Goal: Task Accomplishment & Management: Use online tool/utility

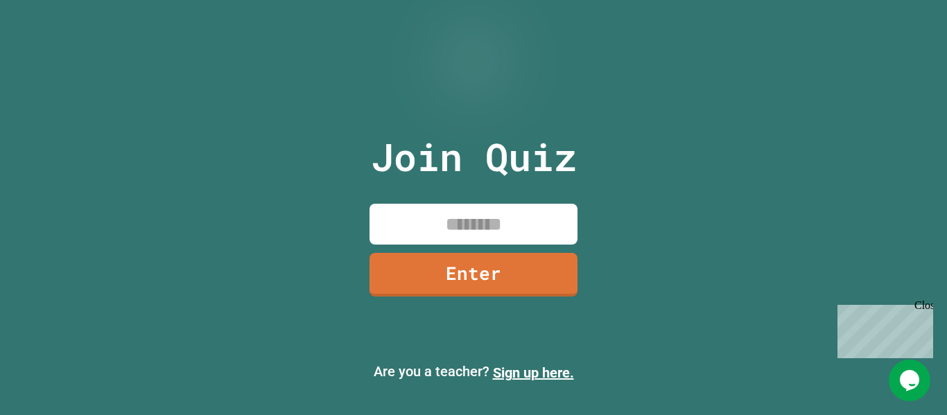
click at [465, 235] on input at bounding box center [474, 224] width 208 height 41
type input "********"
click at [386, 286] on link "Enter" at bounding box center [474, 273] width 209 height 46
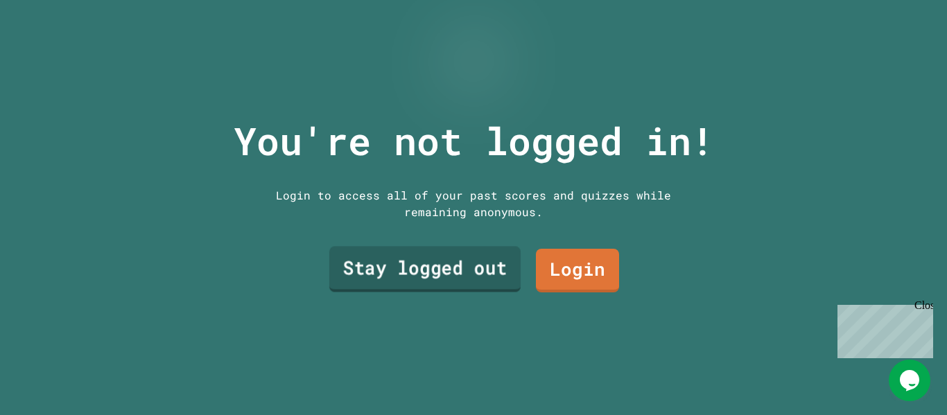
click at [386, 286] on link "Stay logged out" at bounding box center [424, 270] width 191 height 46
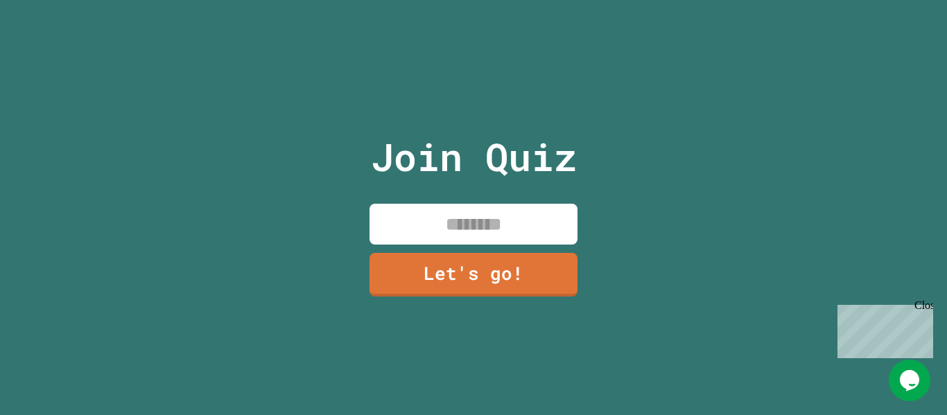
click at [531, 213] on input at bounding box center [474, 224] width 208 height 41
type input "******"
click at [542, 291] on link "Let's go!" at bounding box center [474, 274] width 212 height 46
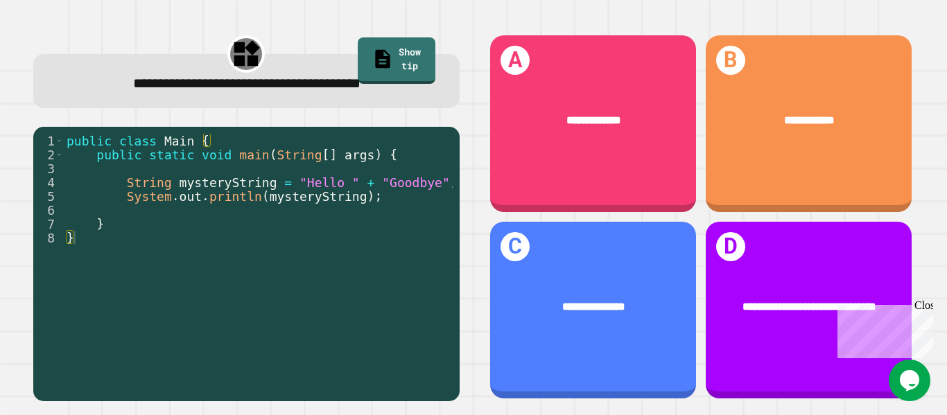
scroll to position [0, 8]
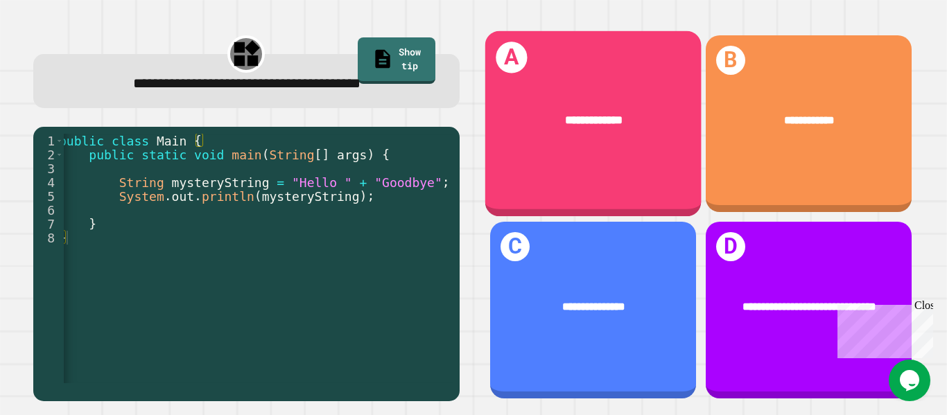
click at [499, 187] on div "**********" at bounding box center [593, 124] width 216 height 186
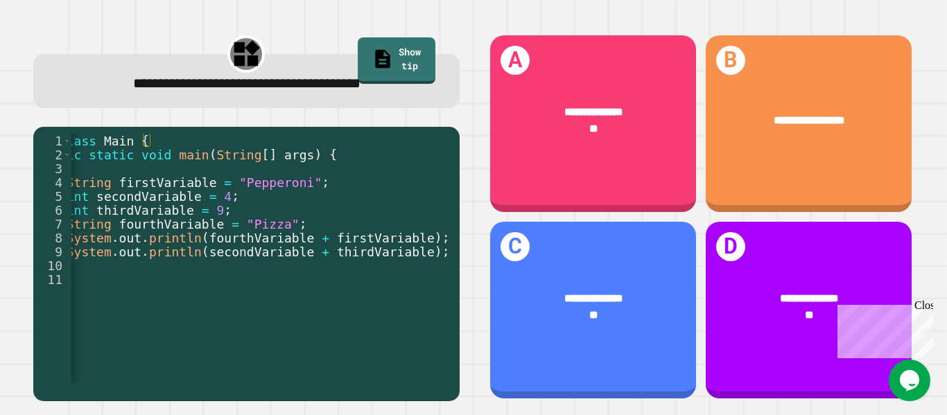
scroll to position [0, 68]
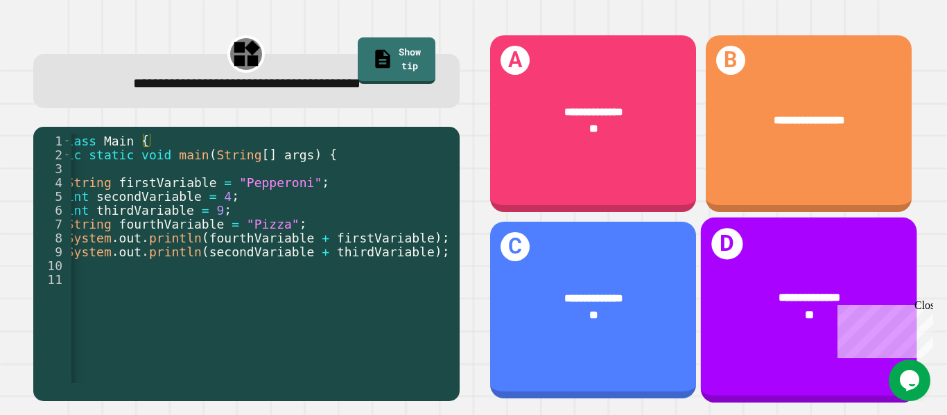
click at [820, 277] on div "**********" at bounding box center [809, 307] width 216 height 82
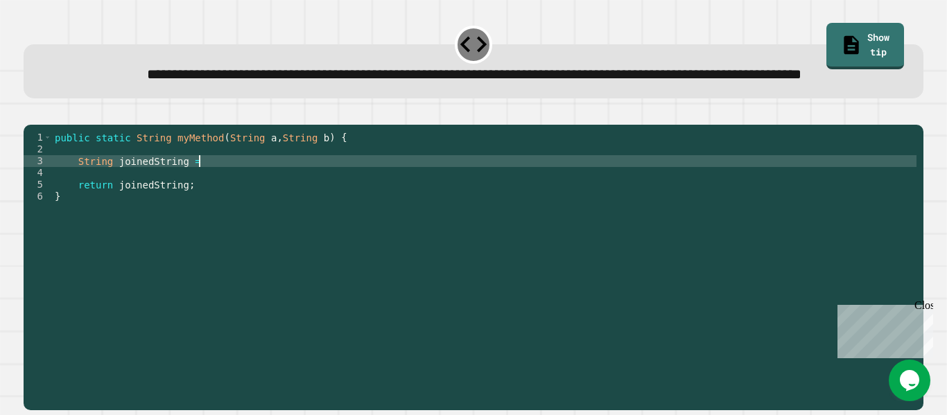
click at [228, 198] on div "public static String myMethod ( String a , String b ) { String joinedString = r…" at bounding box center [484, 250] width 865 height 236
click at [44, 127] on icon "button" at bounding box center [40, 122] width 8 height 10
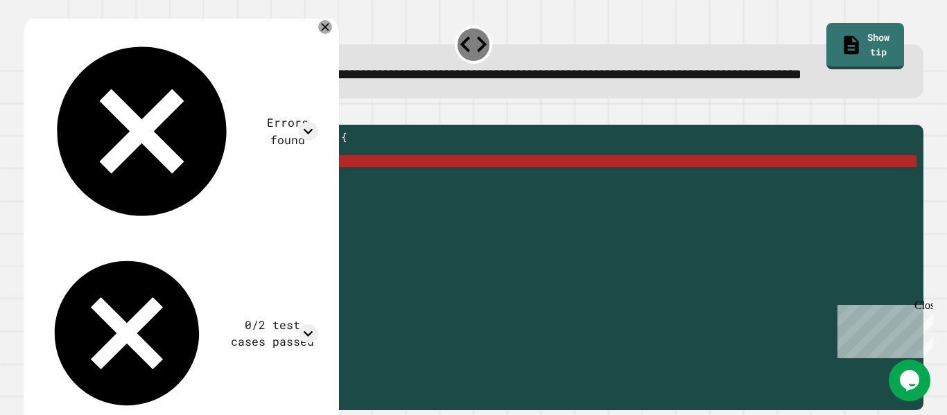
click at [415, 195] on div "public static String myMethod ( String a , String b ) { String joinedString = j…" at bounding box center [484, 250] width 865 height 236
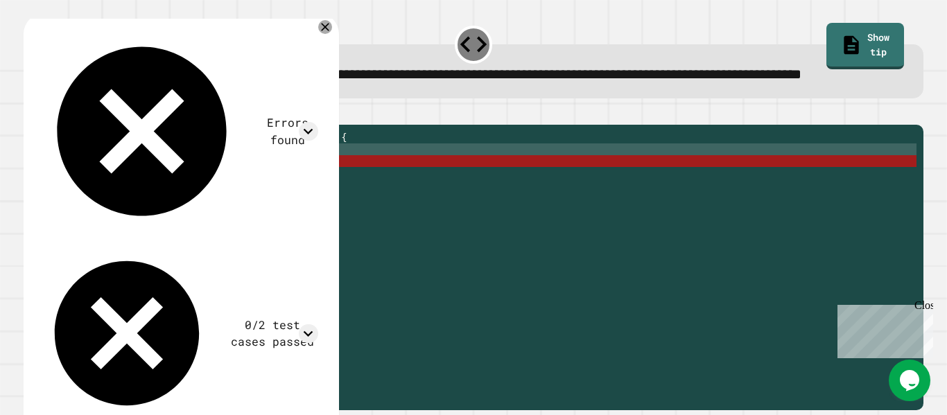
scroll to position [0, 1]
click at [429, 202] on div "public static String myMethod ( String a , String b ) { String joinedString = j…" at bounding box center [484, 250] width 865 height 236
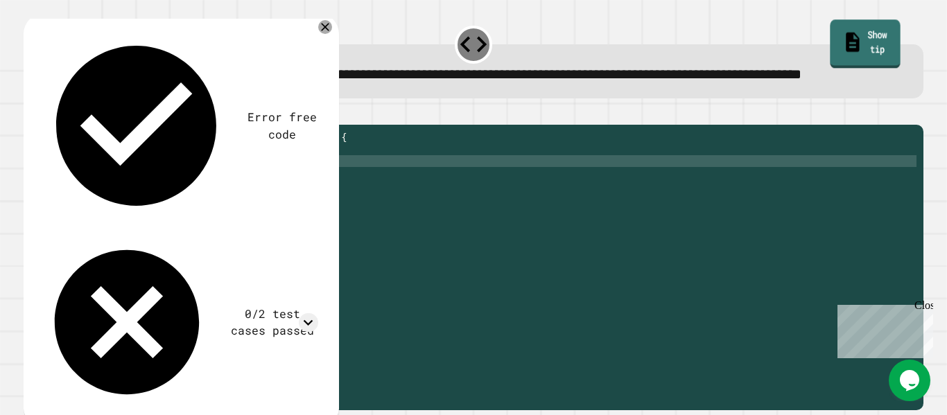
click at [863, 45] on link "Show tip" at bounding box center [865, 44] width 70 height 49
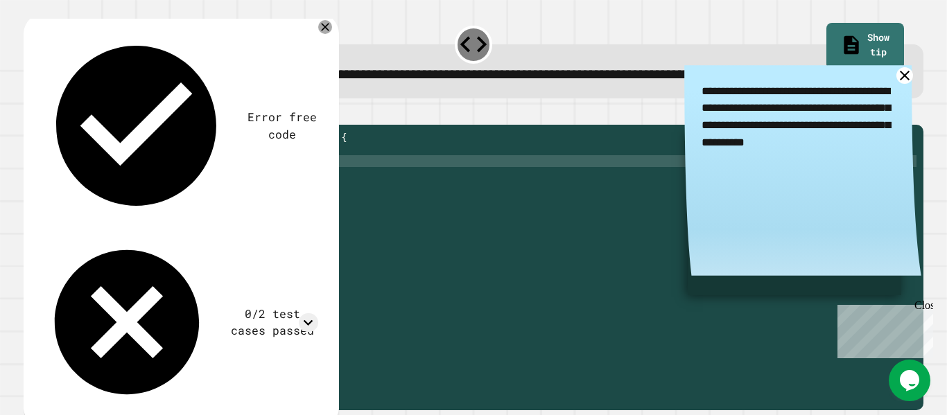
click at [904, 85] on icon at bounding box center [904, 75] width 17 height 17
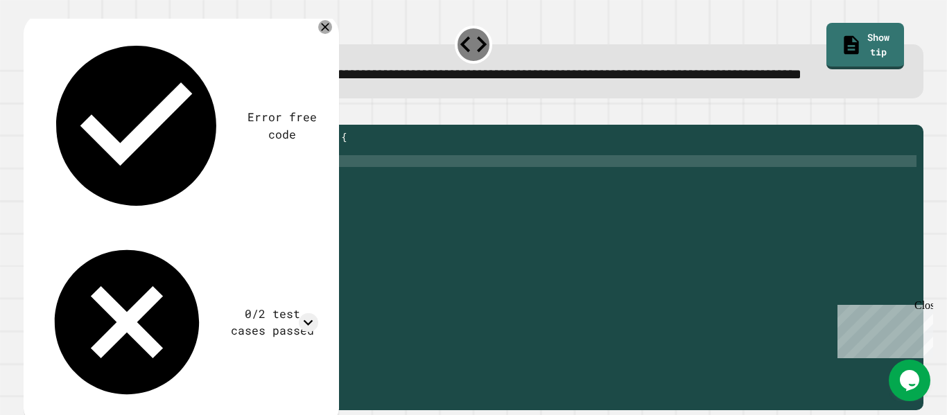
click at [227, 207] on div "public static String myMethod ( String a , String b ) { String joinedString = r…" at bounding box center [484, 250] width 865 height 236
type textarea "**********"
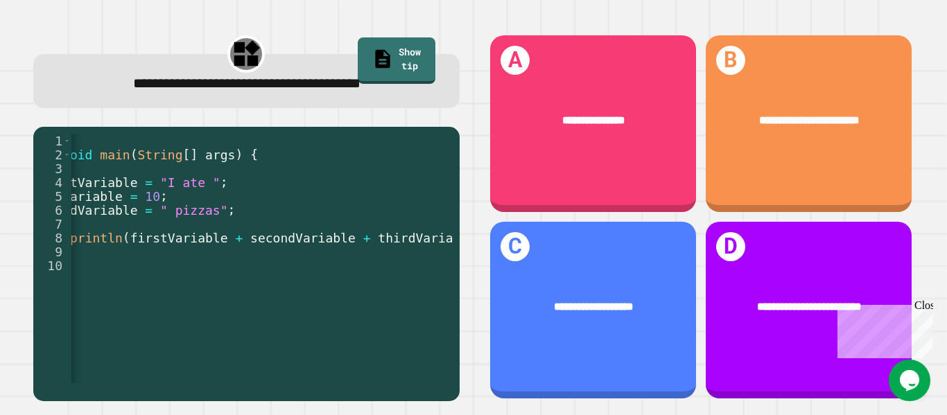
scroll to position [0, 142]
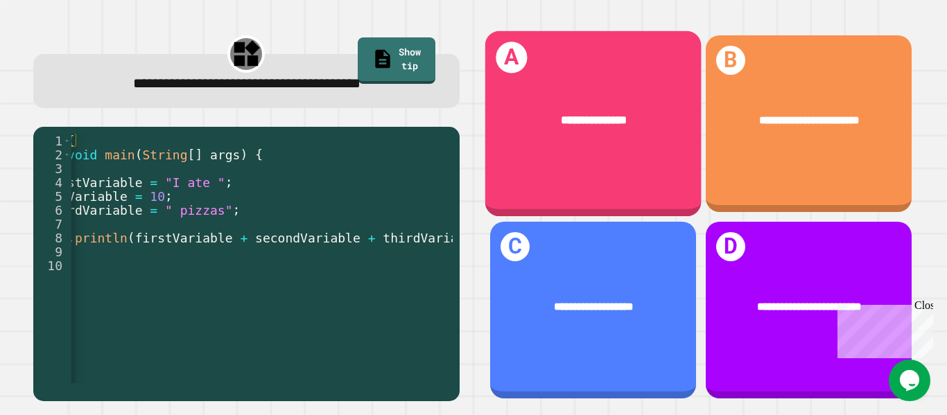
click at [566, 127] on div "**********" at bounding box center [593, 121] width 169 height 18
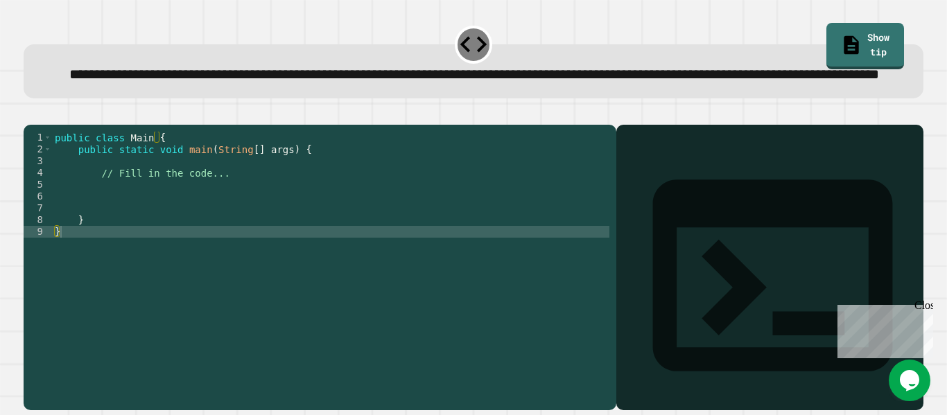
click at [235, 214] on div "public class Main { public static void main ( String [ ] args ) { // Fill in th…" at bounding box center [331, 250] width 558 height 236
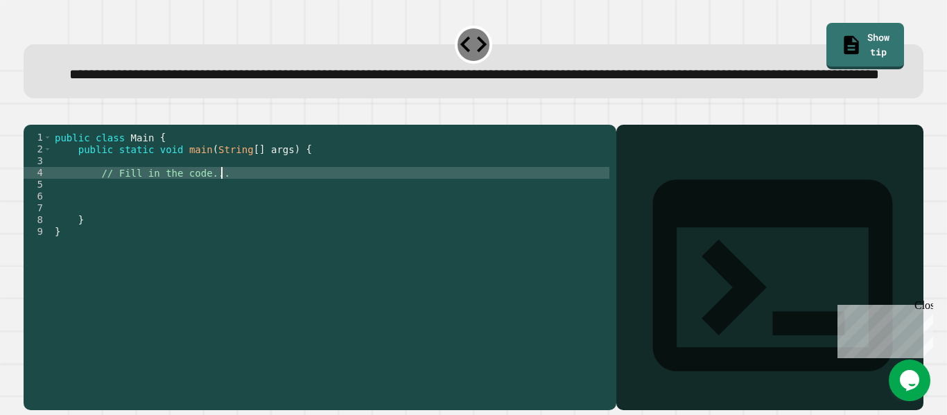
type textarea "**********"
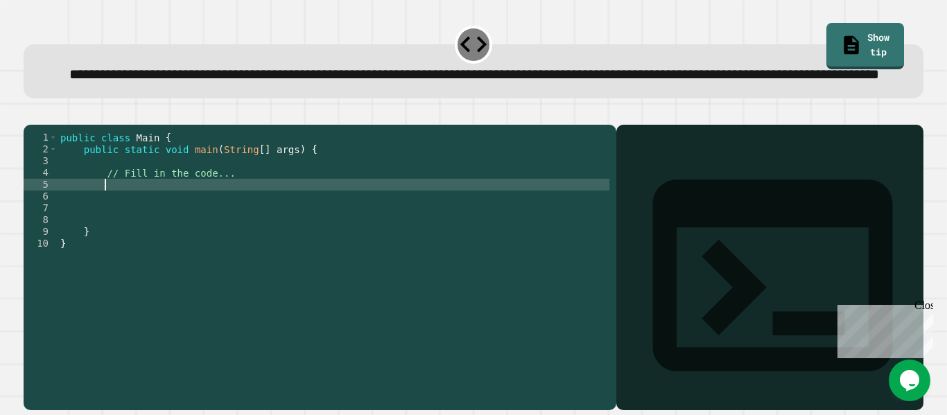
scroll to position [0, 5]
click at [882, 28] on link "Show tip" at bounding box center [865, 46] width 78 height 48
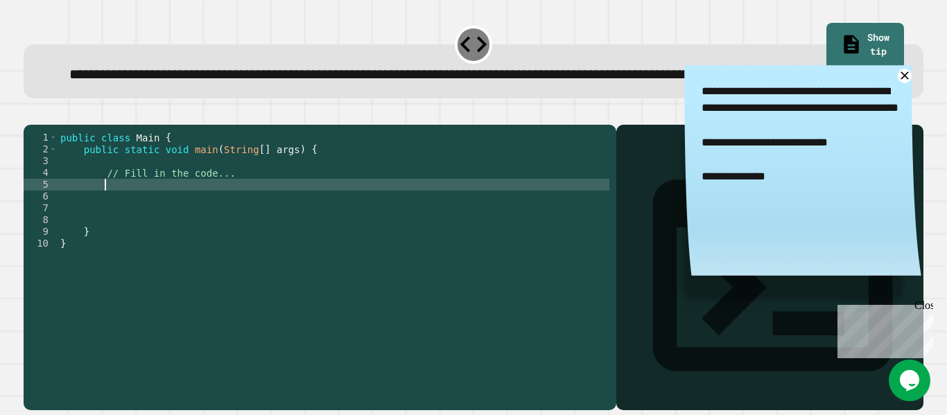
click at [372, 226] on div "public class Main { public static void main ( String [ ] args ) { // Fill in th…" at bounding box center [334, 250] width 552 height 236
type textarea "*"
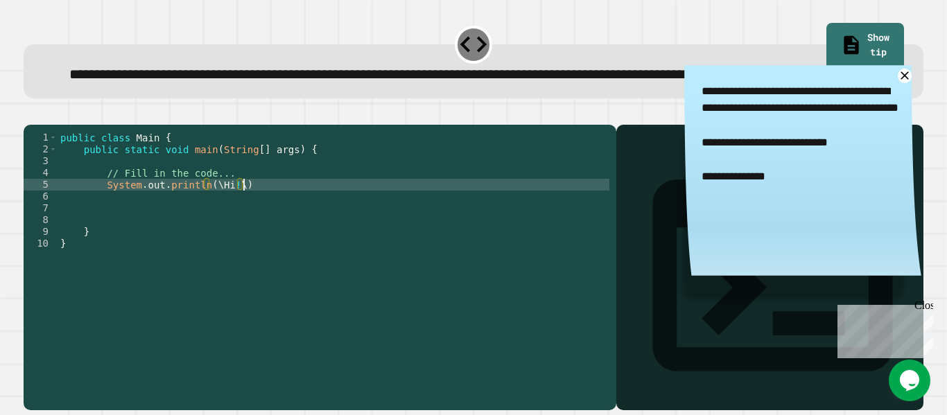
scroll to position [0, 23]
click at [31, 114] on button "button" at bounding box center [31, 114] width 0 height 0
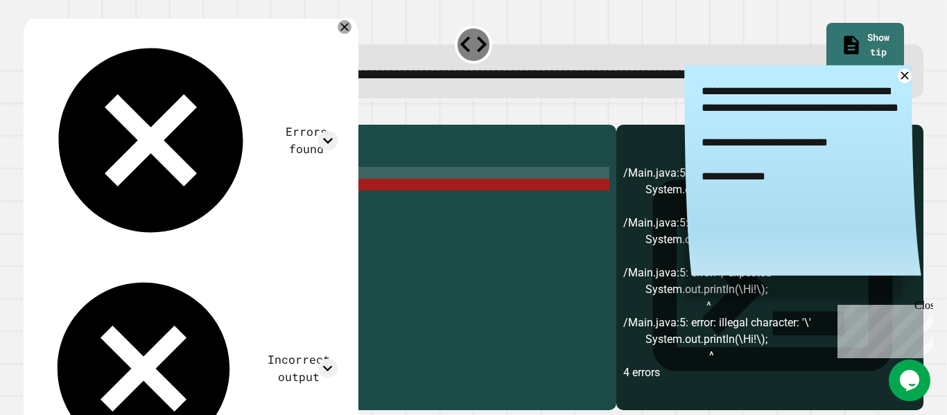
click at [209, 221] on div "public class Main { public static void main ( String [ ] args ) { // Fill in th…" at bounding box center [334, 250] width 552 height 236
click at [208, 225] on div "public class Main { public static void main ( String [ ] args ) { // Fill in th…" at bounding box center [334, 250] width 552 height 236
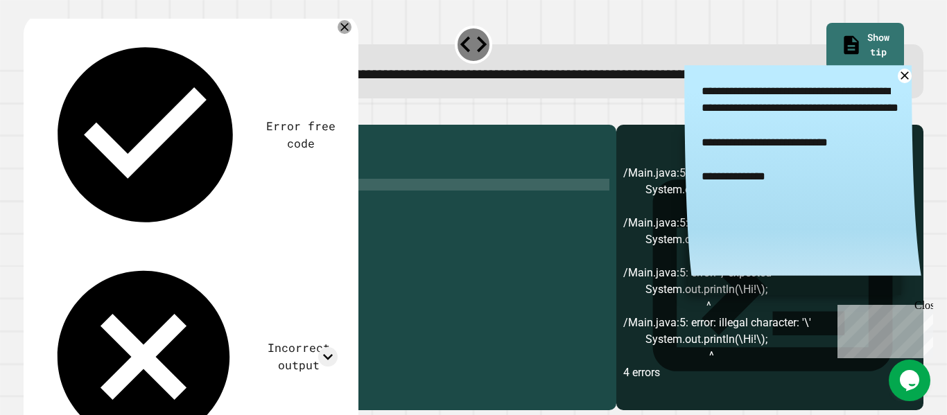
scroll to position [0, 25]
click at [315, 227] on div "public class Main { public static void main ( String [ ] args ) { // Fill in th…" at bounding box center [334, 250] width 552 height 236
click at [257, 223] on div "public class Main { public static void main ( String [ ] args ) { // Fill in th…" at bounding box center [334, 250] width 552 height 236
click at [367, 237] on div "public class Main { public static void main ( String [ ] args ) { // Fill in th…" at bounding box center [334, 250] width 552 height 236
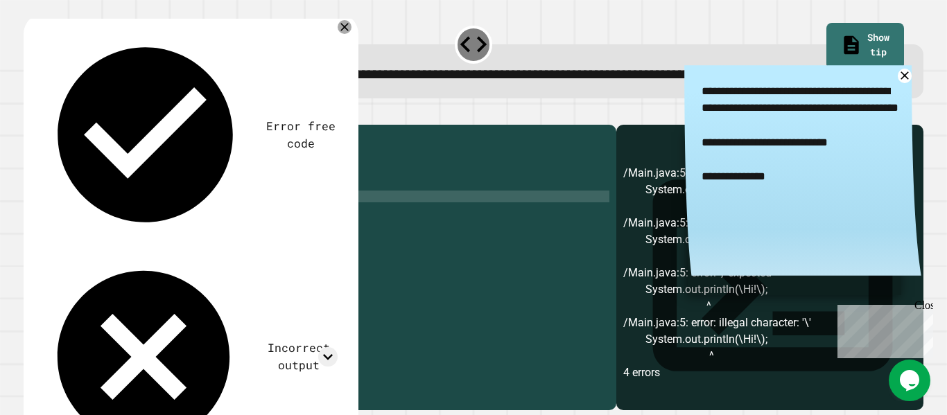
scroll to position [0, 5]
click at [267, 226] on div "public class Main { public static void main ( String [ ] args ) { // Fill in th…" at bounding box center [334, 250] width 552 height 236
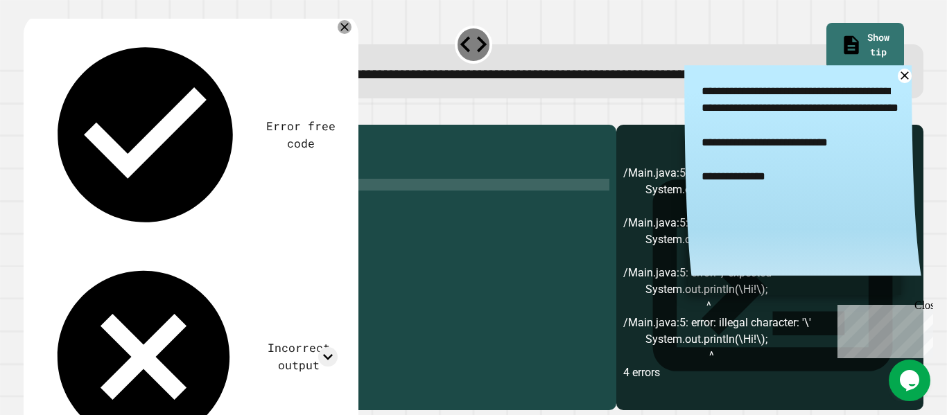
click at [31, 114] on button "button" at bounding box center [31, 114] width 0 height 0
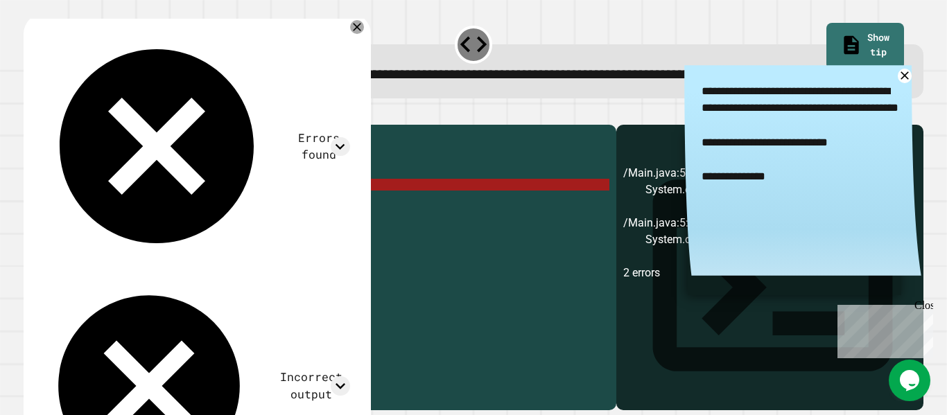
drag, startPoint x: 226, startPoint y: 227, endPoint x: 212, endPoint y: 226, distance: 13.9
click at [212, 226] on div "public class Main { public static void main ( String [ ] args ) { // Fill in th…" at bounding box center [334, 250] width 552 height 236
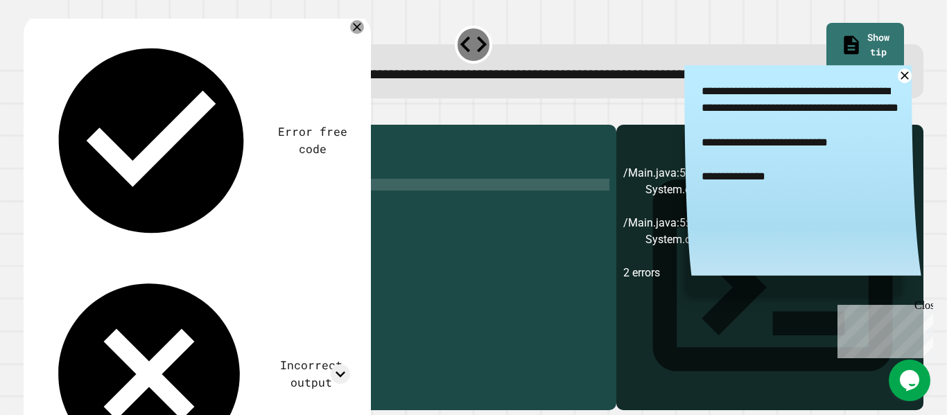
scroll to position [0, 25]
click at [31, 114] on icon "button" at bounding box center [31, 114] width 0 height 0
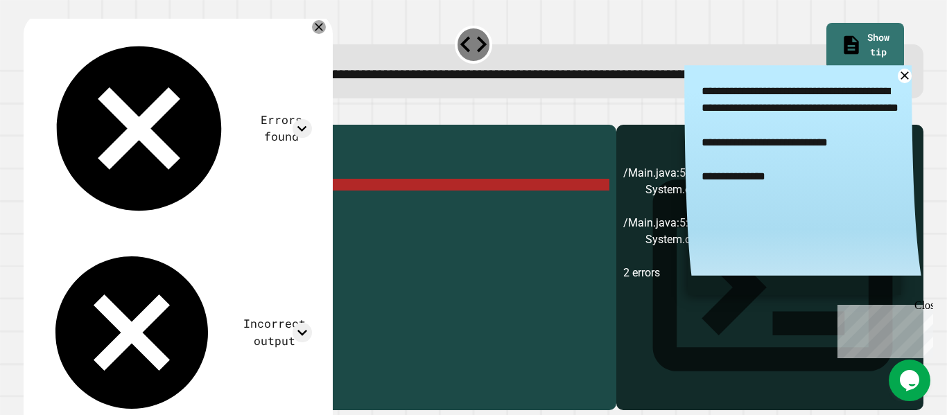
click at [255, 225] on div "public class Main { public static void main ( String [ ] args ) { // Fill in th…" at bounding box center [334, 250] width 552 height 236
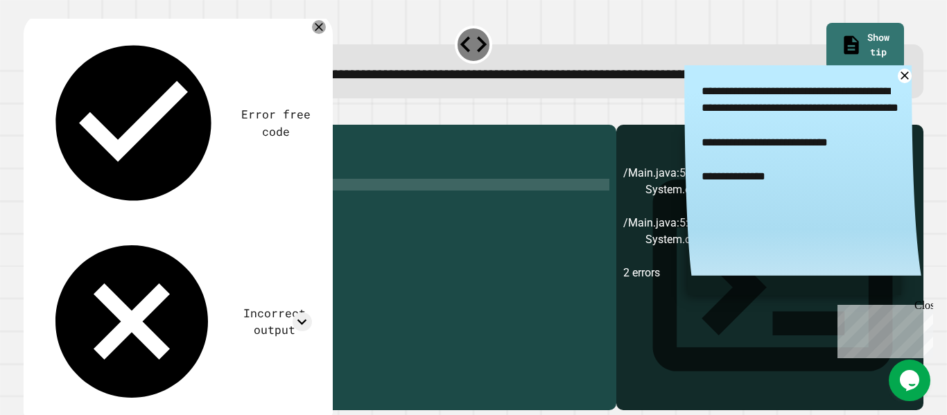
scroll to position [0, 24]
click at [31, 114] on button "button" at bounding box center [31, 114] width 0 height 0
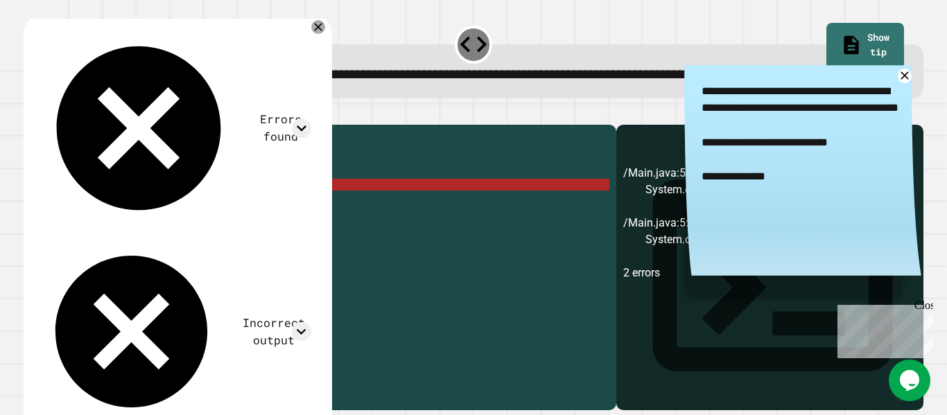
drag, startPoint x: 703, startPoint y: 184, endPoint x: 873, endPoint y: 187, distance: 169.9
click at [873, 187] on textarea "**********" at bounding box center [803, 159] width 237 height 188
click at [303, 233] on div "public class Main { public static void main ( String [ ] args ) { // Fill in th…" at bounding box center [334, 250] width 552 height 236
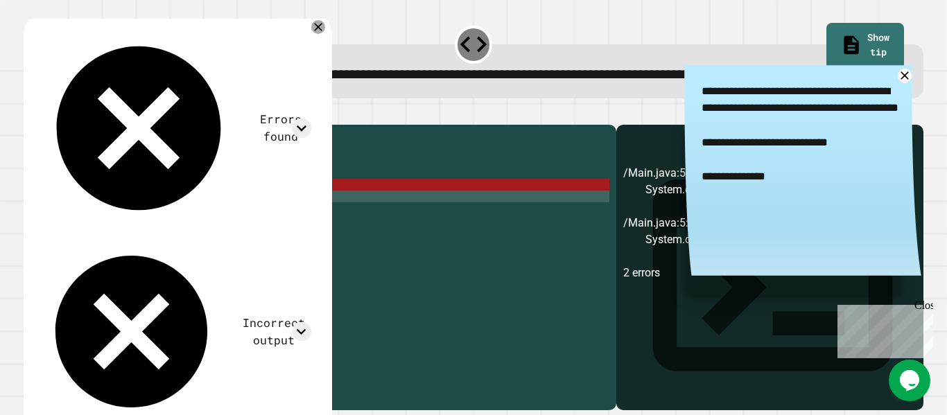
scroll to position [0, 0]
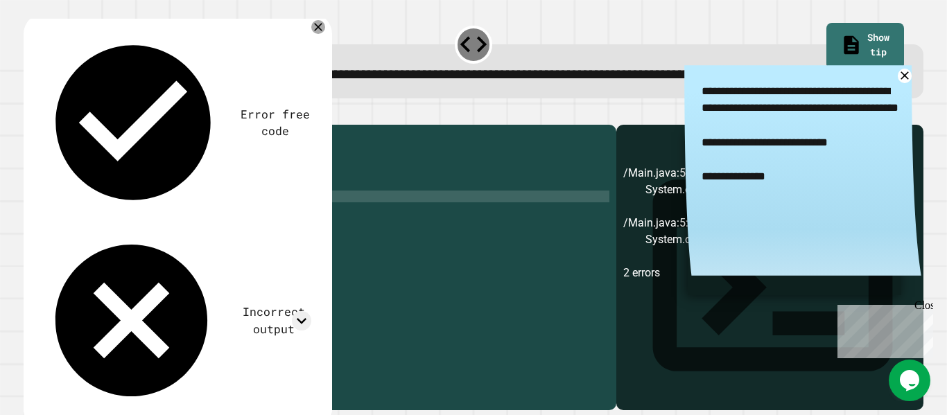
click at [307, 223] on div "public class Main { public static void main ( String [ ] args ) { // Fill in th…" at bounding box center [334, 250] width 552 height 236
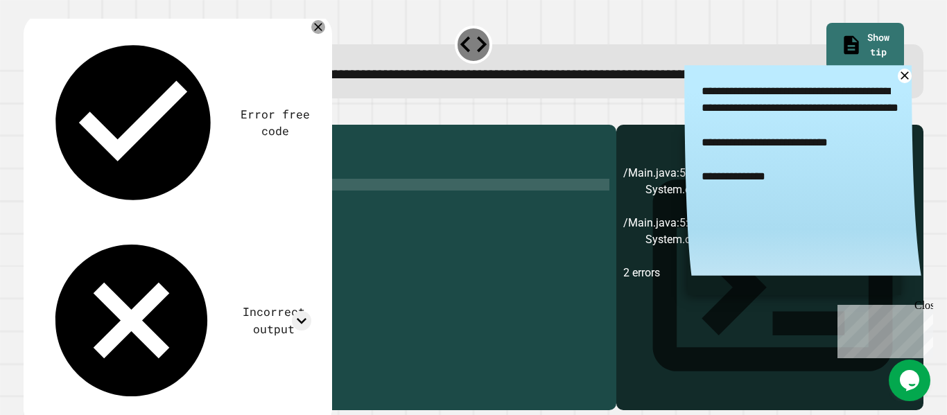
type textarea "**********"
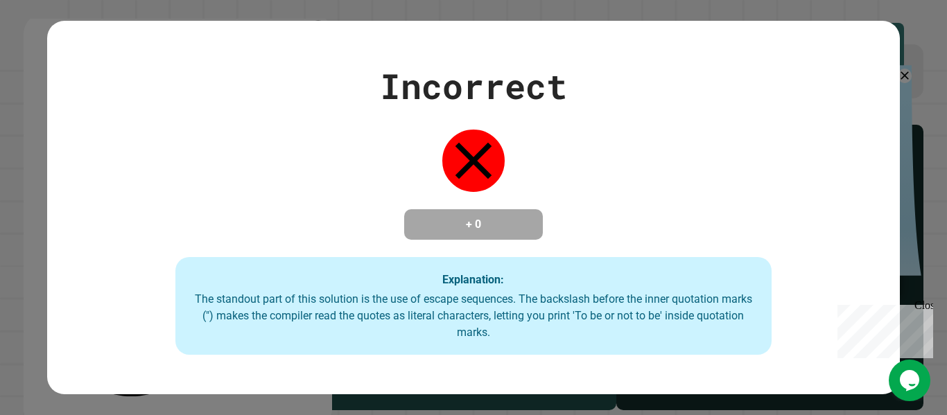
scroll to position [0, 26]
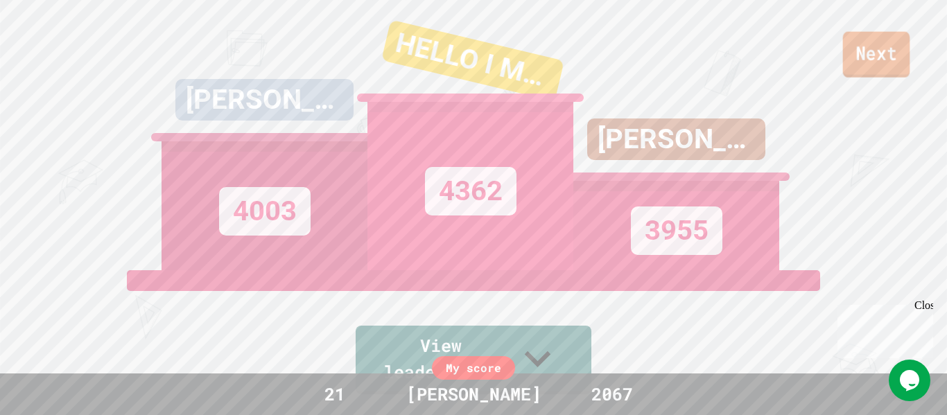
click at [906, 68] on link "Next" at bounding box center [876, 55] width 67 height 46
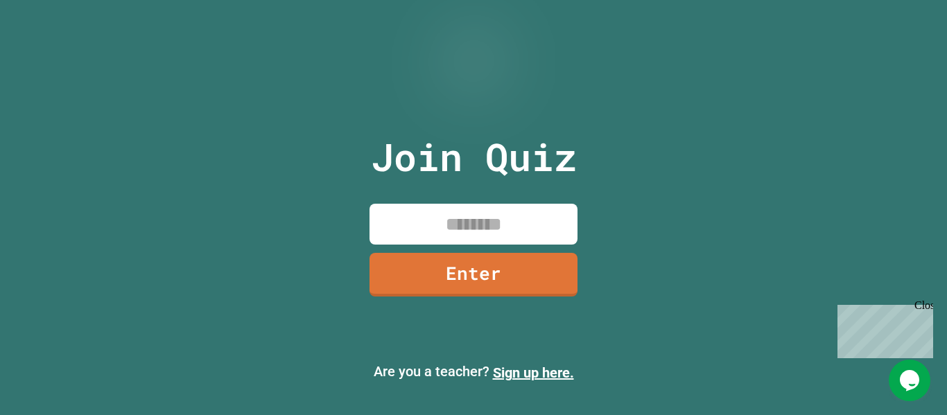
click at [488, 231] on input at bounding box center [474, 224] width 208 height 41
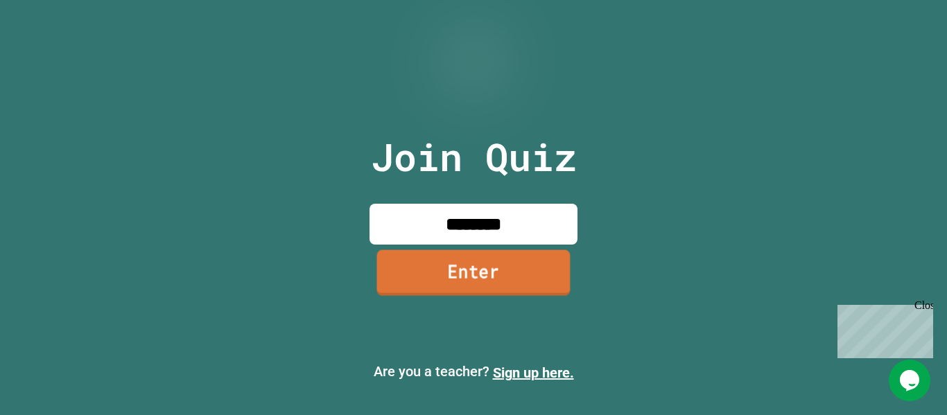
type input "********"
click at [500, 281] on link "Enter" at bounding box center [474, 273] width 194 height 46
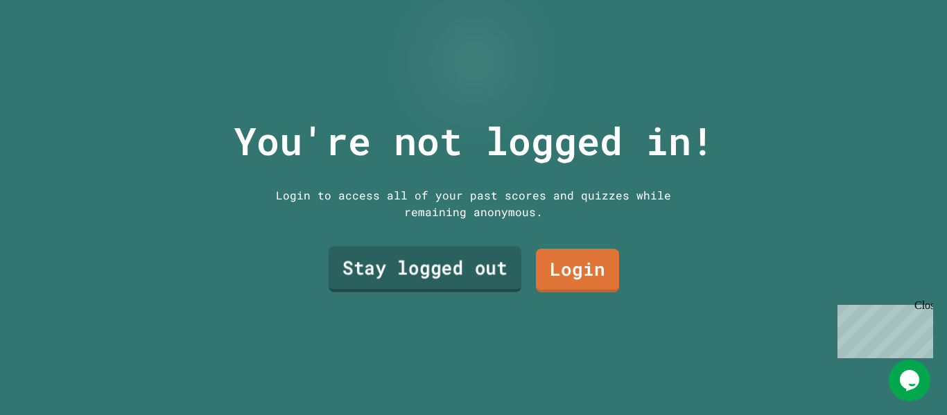
click at [500, 281] on link "Stay logged out" at bounding box center [425, 270] width 193 height 46
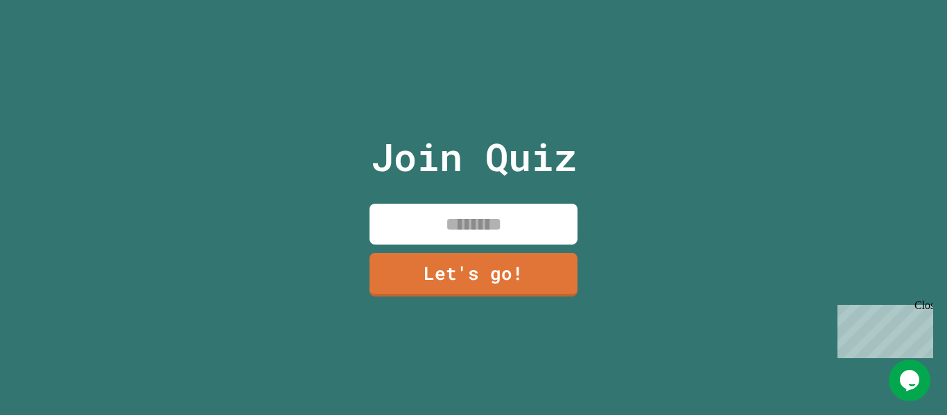
click at [487, 227] on input at bounding box center [474, 224] width 208 height 41
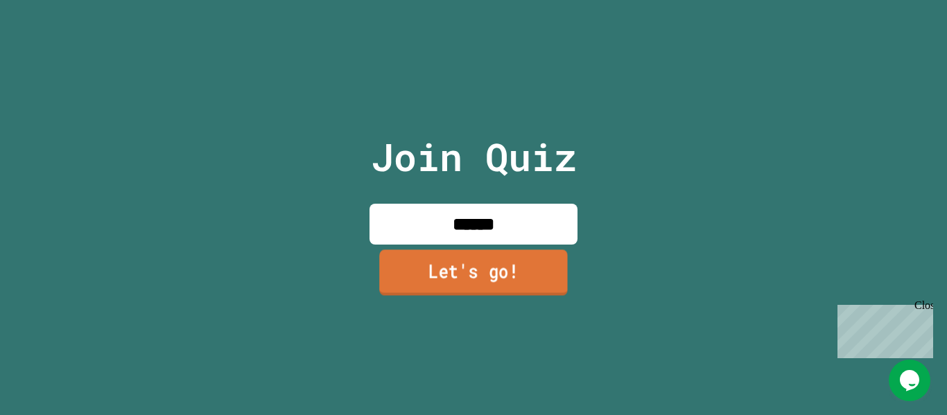
type input "******"
click at [492, 261] on link "Let's go!" at bounding box center [473, 273] width 189 height 46
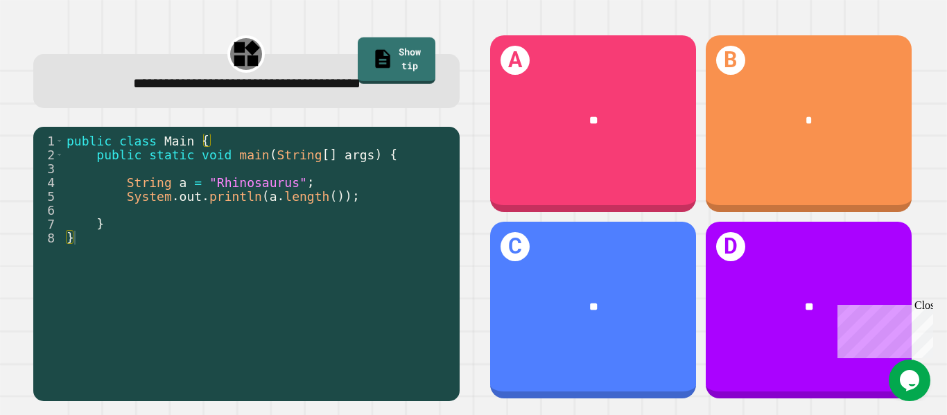
click at [406, 33] on div "**********" at bounding box center [246, 70] width 427 height 75
click at [418, 56] on link "Show tip" at bounding box center [396, 59] width 79 height 49
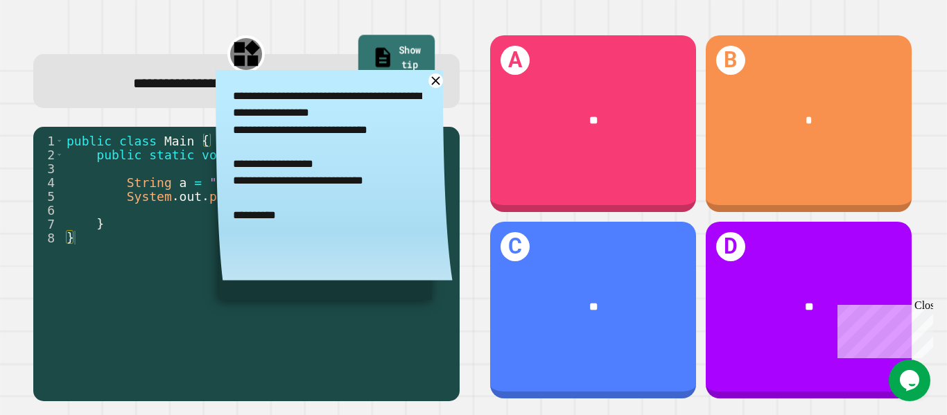
click at [415, 54] on link "Show tip" at bounding box center [396, 59] width 76 height 49
click at [433, 85] on icon at bounding box center [435, 80] width 17 height 17
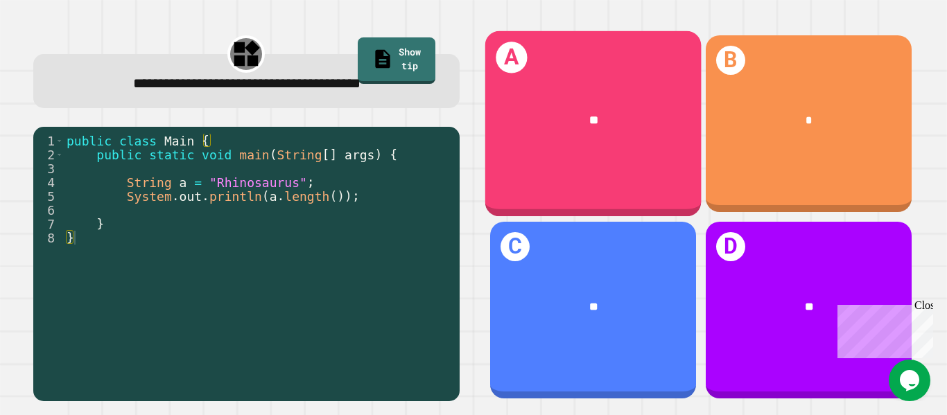
click at [511, 139] on div "**" at bounding box center [593, 120] width 216 height 65
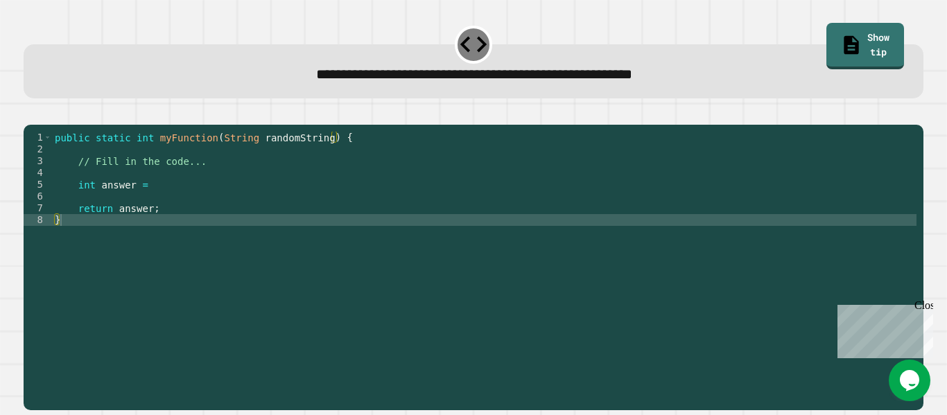
click at [359, 184] on div "public static int myFunction ( String randomString ) { // Fill in the code... i…" at bounding box center [484, 261] width 865 height 259
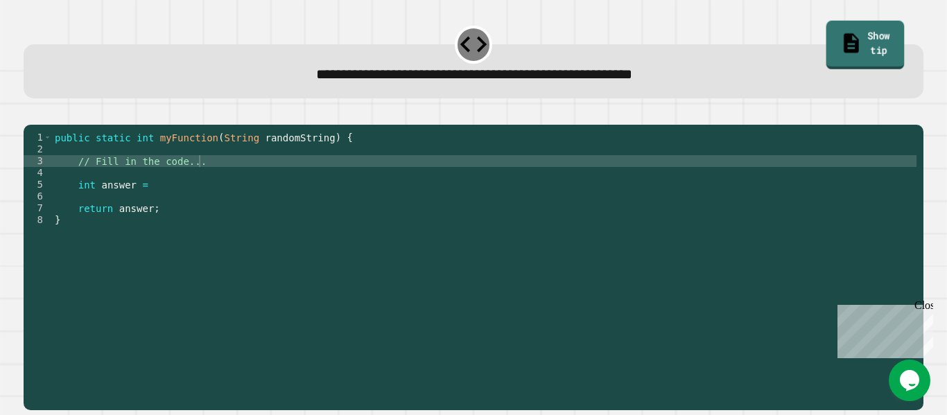
click at [874, 33] on link "Show tip" at bounding box center [865, 45] width 78 height 49
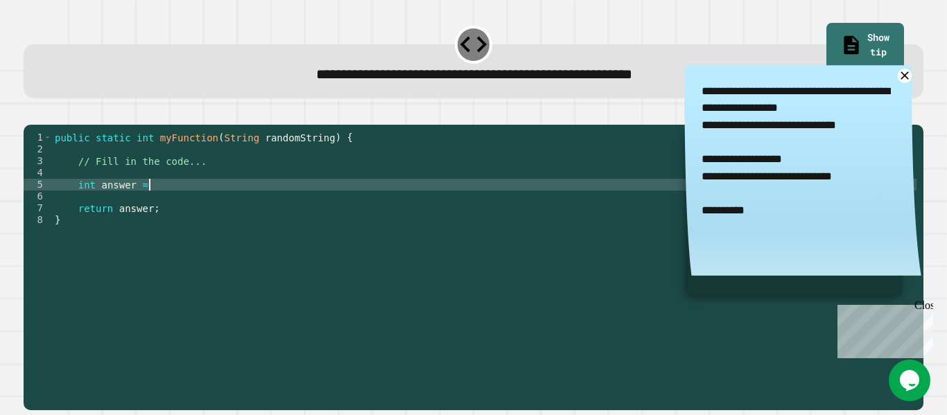
click at [350, 201] on div "public static int myFunction ( String randomString ) { // Fill in the code... i…" at bounding box center [484, 261] width 865 height 259
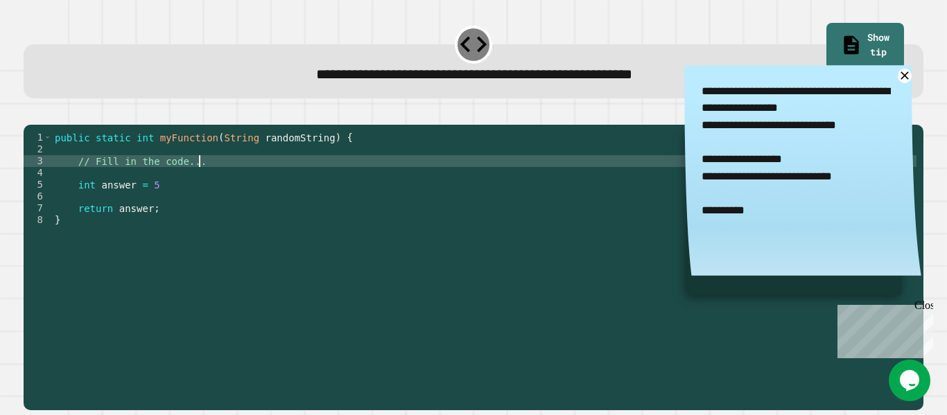
click at [331, 178] on div "public static int myFunction ( String randomString ) { // Fill in the code... i…" at bounding box center [484, 261] width 865 height 259
type textarea "**********"
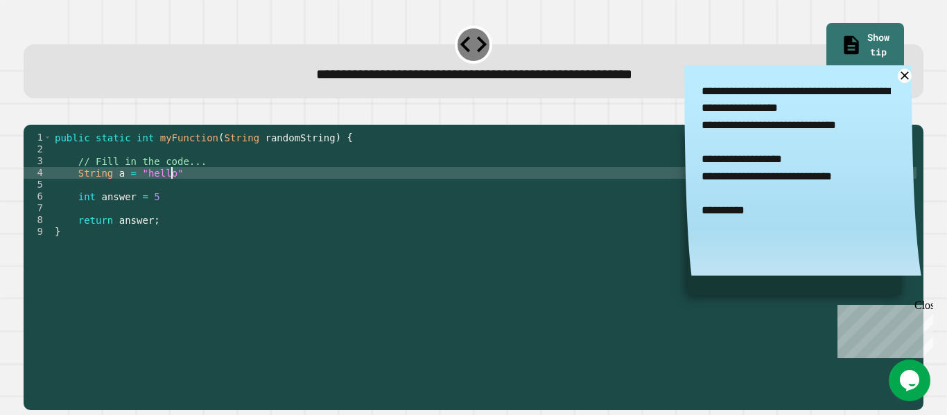
scroll to position [0, 15]
type textarea "**********"
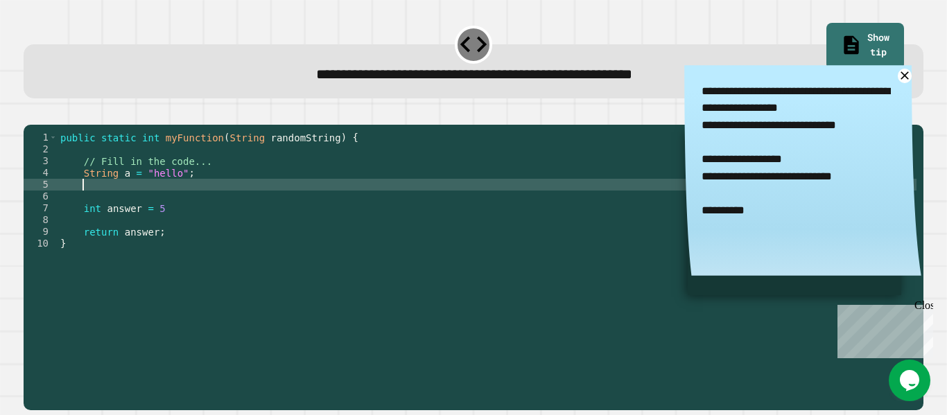
type textarea "*"
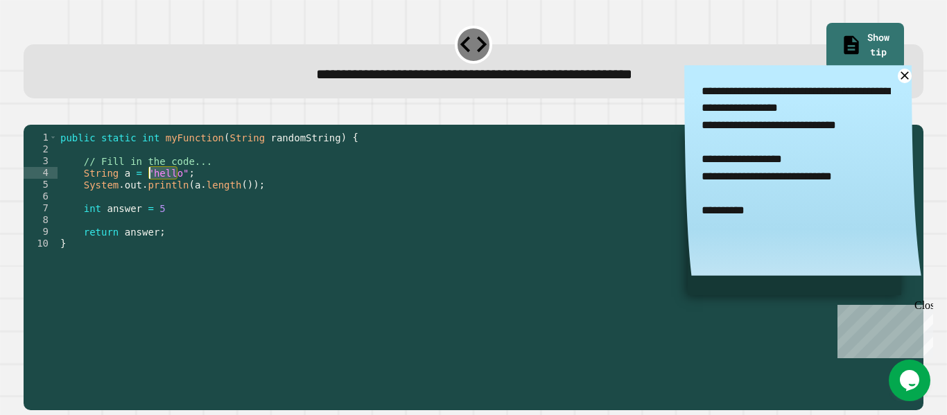
drag, startPoint x: 175, startPoint y: 191, endPoint x: 146, endPoint y: 191, distance: 29.1
click at [146, 191] on div "public static int myFunction ( String randomString ) { // Fill in the code... S…" at bounding box center [487, 261] width 859 height 259
click at [405, 73] on span "**********" at bounding box center [474, 74] width 316 height 14
click at [906, 83] on link at bounding box center [904, 75] width 17 height 17
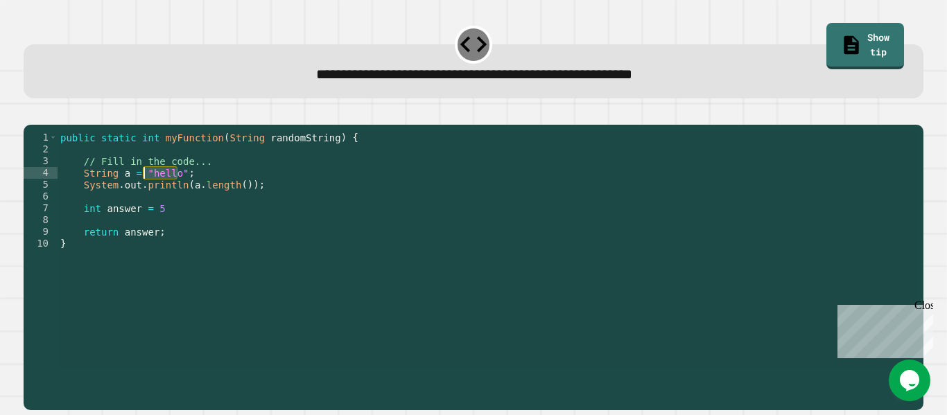
click at [177, 194] on div "public static int myFunction ( String randomString ) { // Fill in the code... S…" at bounding box center [487, 250] width 859 height 236
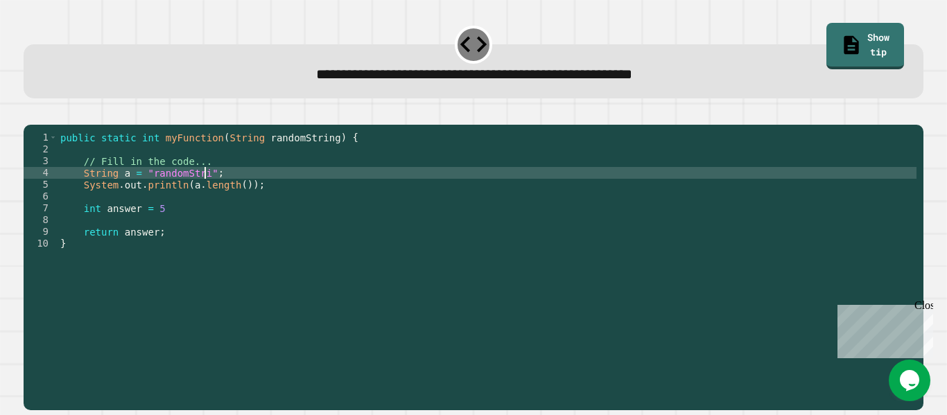
scroll to position [0, 20]
click at [169, 224] on div "public static int myFunction ( String randomString ) { // Fill in the code... S…" at bounding box center [487, 261] width 859 height 259
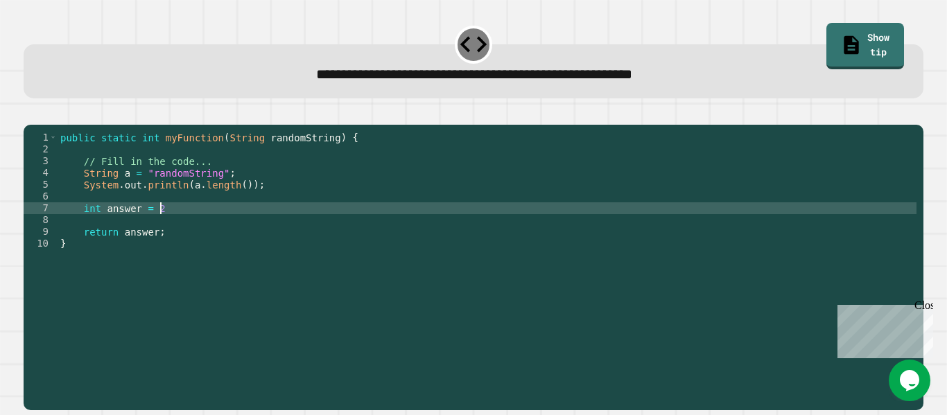
scroll to position [0, 12]
click at [31, 114] on button "button" at bounding box center [31, 114] width 0 height 0
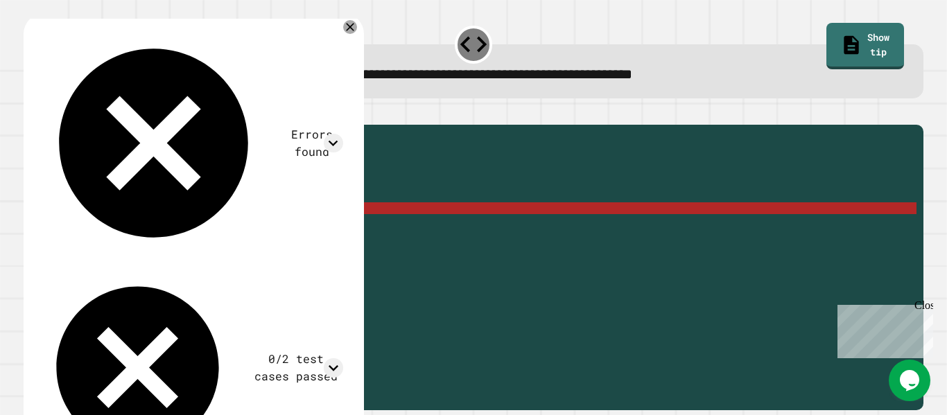
click at [183, 222] on div "public static int myFunction ( String randomString ) { // Fill in the code... S…" at bounding box center [487, 261] width 859 height 259
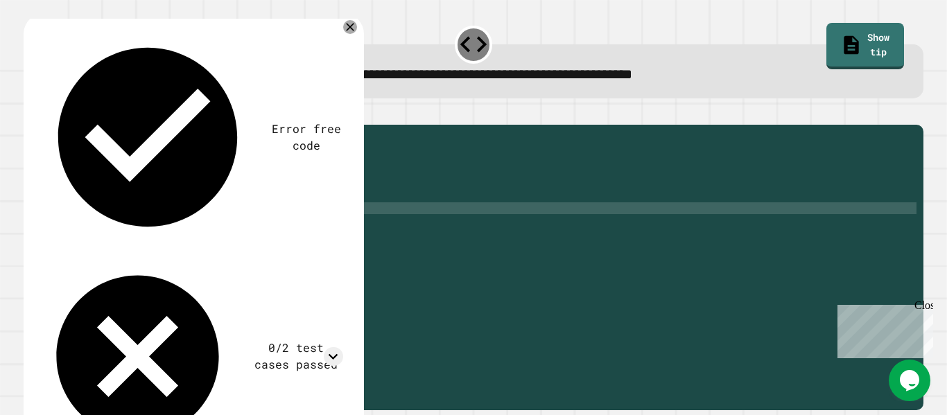
scroll to position [0, 12]
click at [31, 114] on icon "button" at bounding box center [31, 114] width 0 height 0
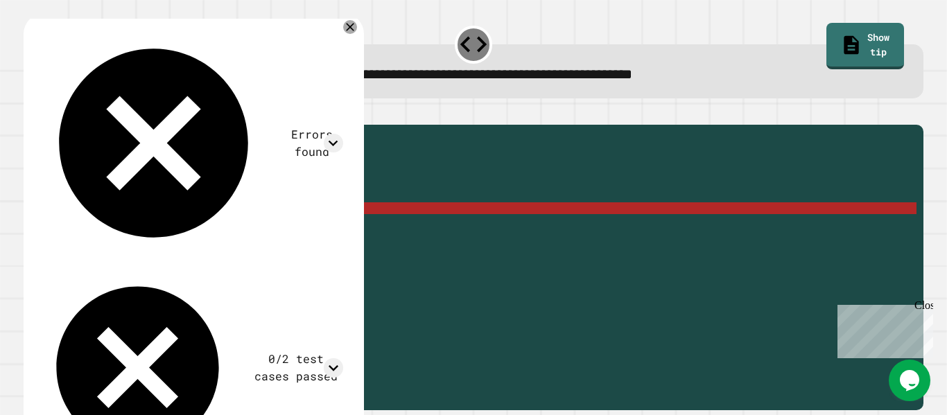
click at [157, 228] on div "public static int myFunction ( String randomString ) { // Fill in the code... S…" at bounding box center [487, 261] width 859 height 259
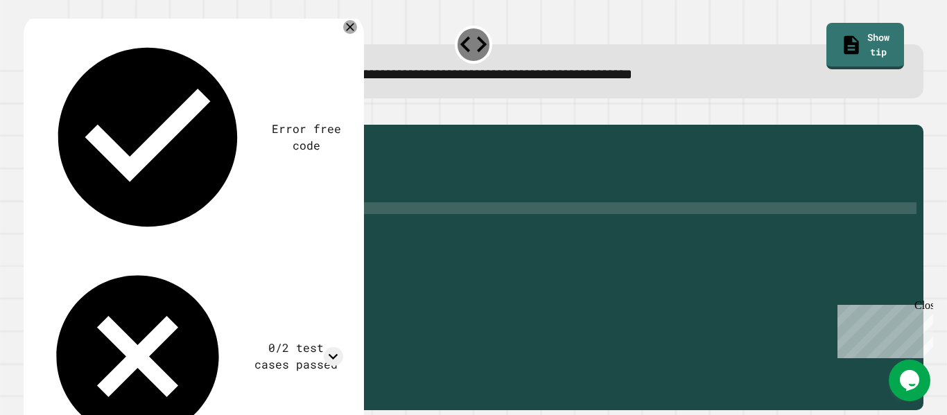
scroll to position [0, 13]
type textarea "**********"
click at [31, 114] on icon "button" at bounding box center [31, 114] width 0 height 0
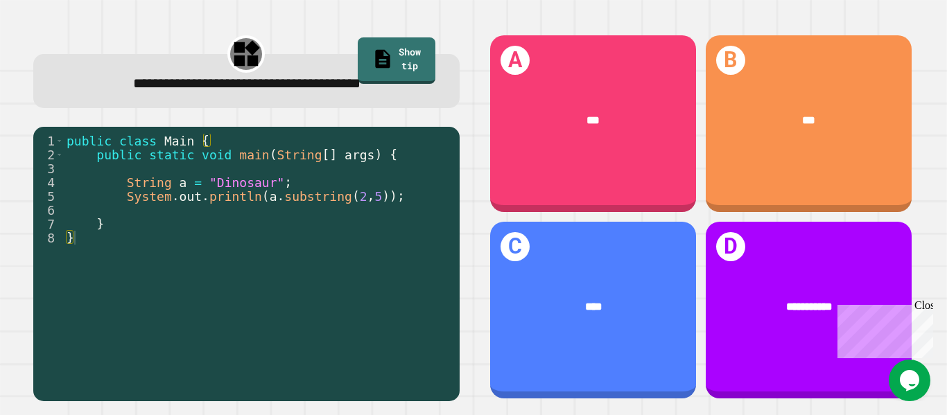
click at [925, 306] on div "Close" at bounding box center [923, 308] width 17 height 17
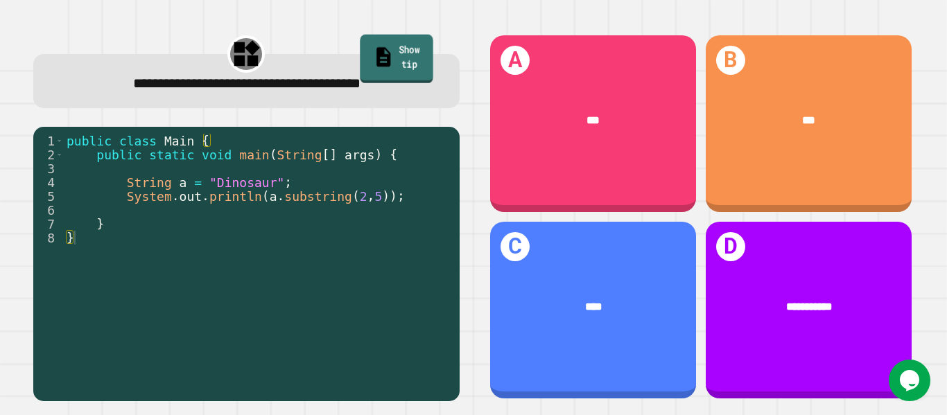
click at [393, 60] on link "Show tip" at bounding box center [396, 58] width 73 height 49
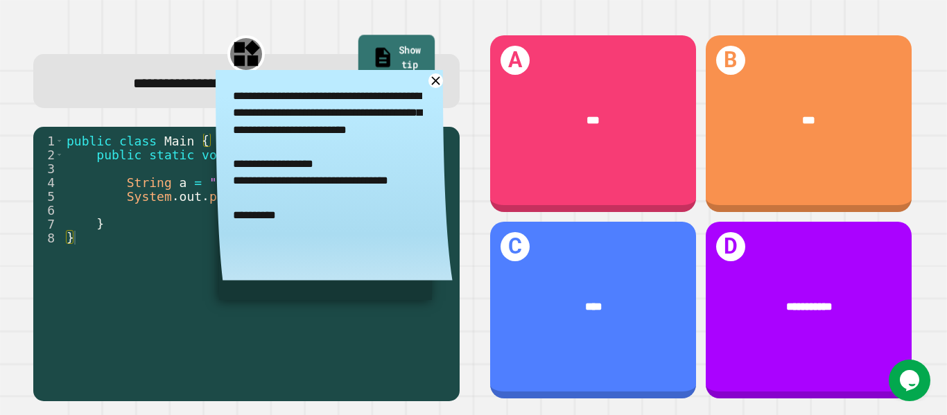
click at [391, 56] on link "Show tip" at bounding box center [396, 59] width 76 height 49
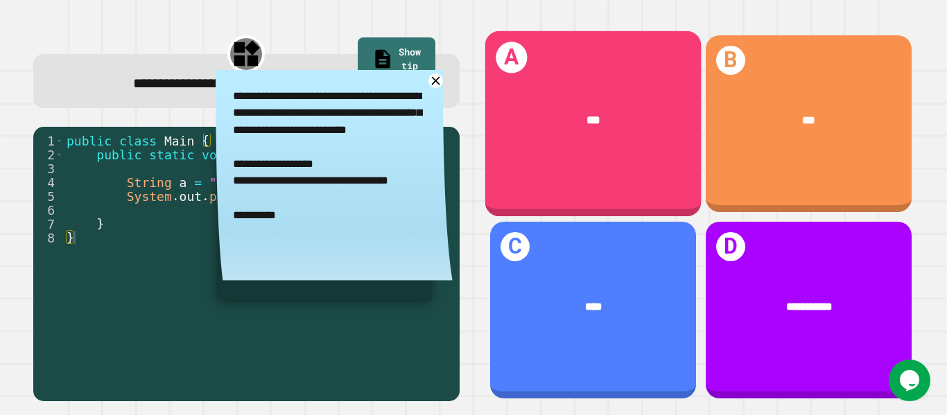
click at [516, 76] on div "A ***" at bounding box center [593, 124] width 216 height 186
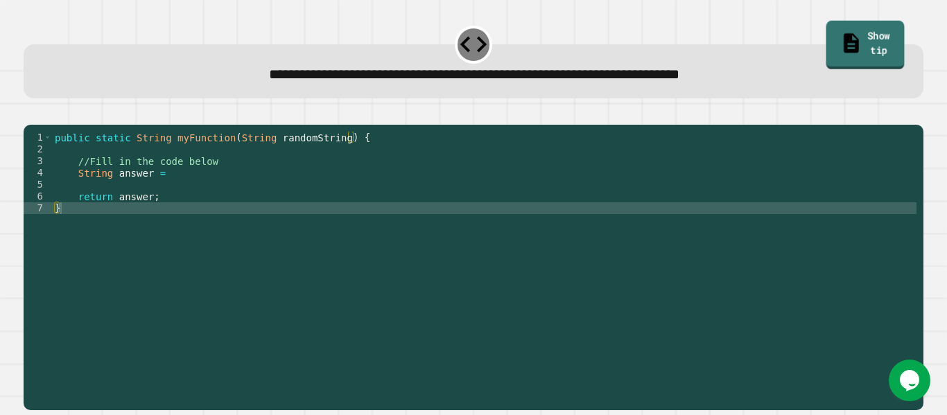
click at [882, 46] on link "Show tip" at bounding box center [865, 45] width 78 height 49
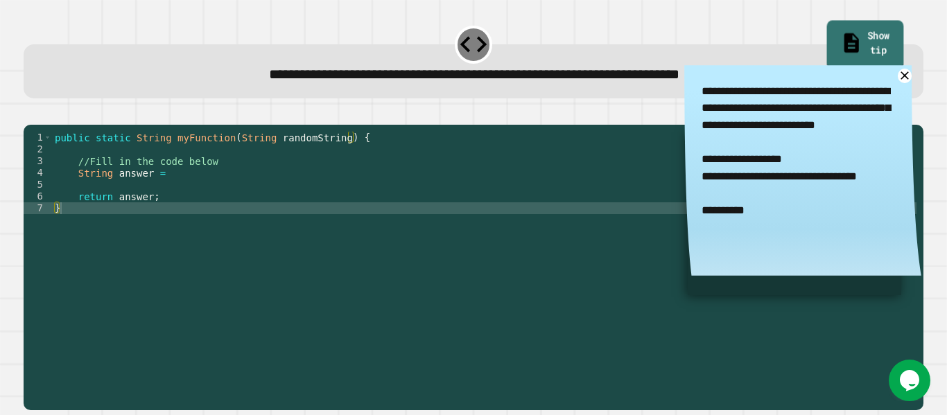
click at [846, 45] on link "Show tip" at bounding box center [865, 45] width 77 height 49
click at [242, 193] on div "public static String myFunction ( String randomString ) { //Fill in the code be…" at bounding box center [484, 261] width 865 height 259
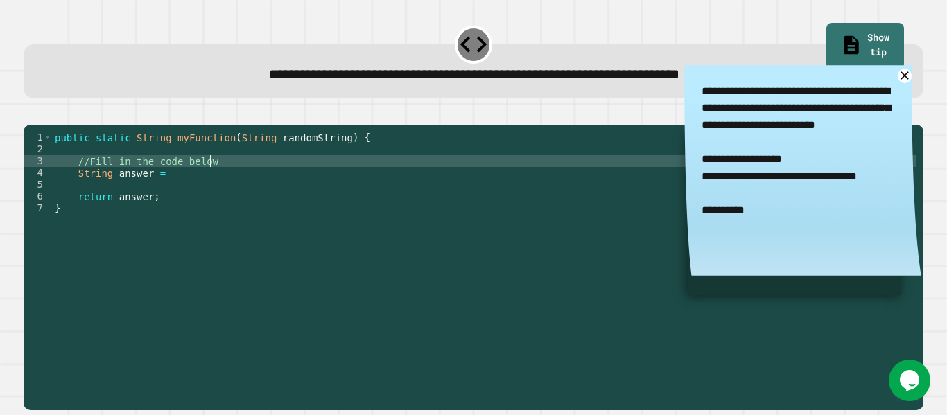
click at [257, 185] on div "public static String myFunction ( String randomString ) { //Fill in the code be…" at bounding box center [484, 261] width 865 height 259
type textarea "**********"
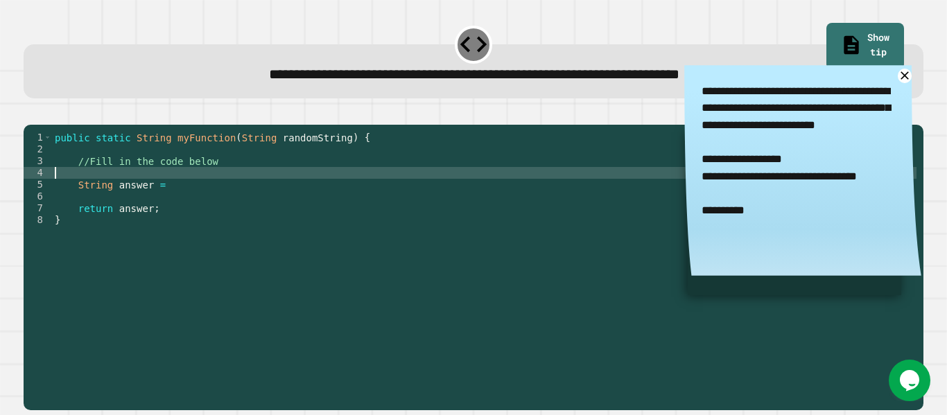
scroll to position [0, 0]
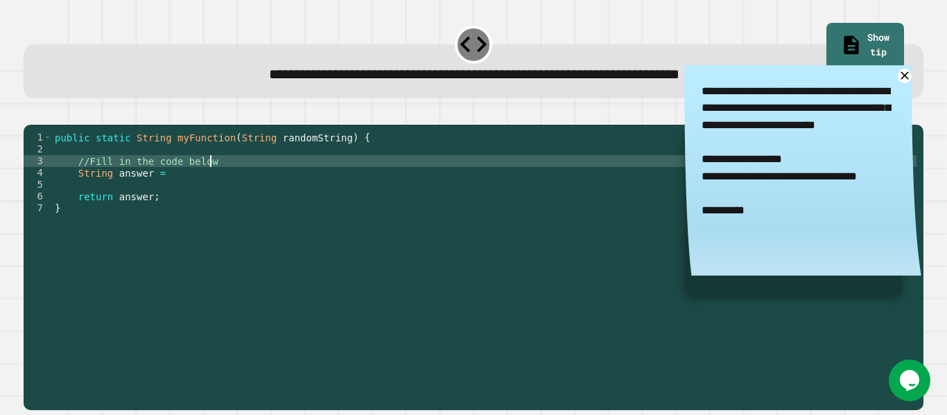
click at [244, 191] on div "public static String myFunction ( String randomString ) { //Fill in the code be…" at bounding box center [484, 261] width 865 height 259
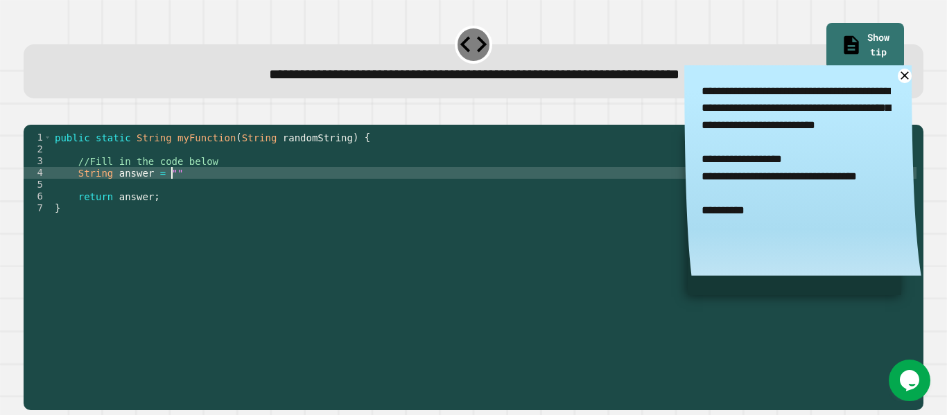
scroll to position [0, 15]
click at [909, 78] on icon at bounding box center [904, 75] width 17 height 17
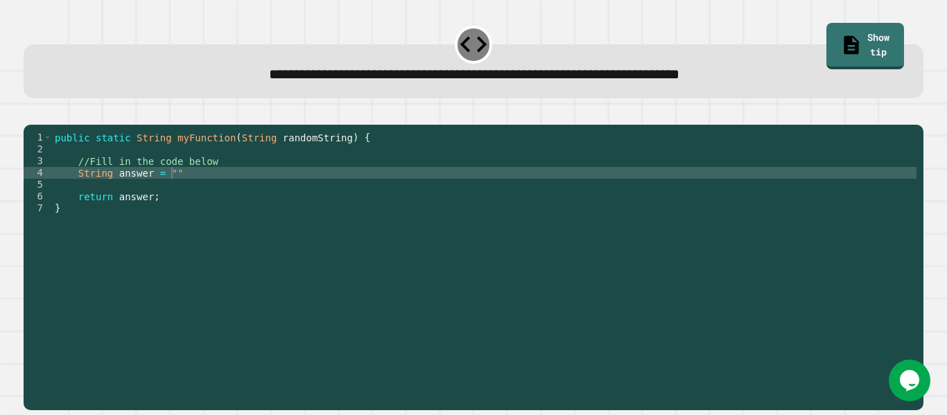
click at [172, 190] on div "public static String myFunction ( String randomString ) { //Fill in the code be…" at bounding box center [484, 261] width 865 height 259
click at [836, 42] on link "Show tip" at bounding box center [866, 46] width 78 height 48
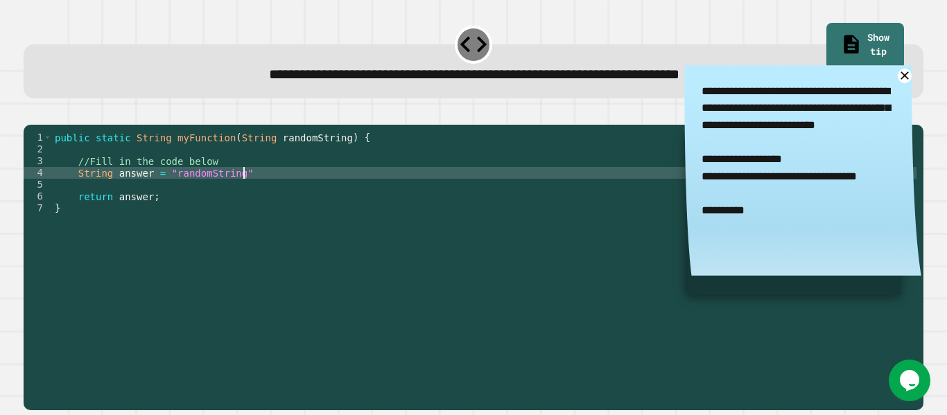
click at [414, 196] on div "public static String myFunction ( String randomString ) { //Fill in the code be…" at bounding box center [484, 261] width 865 height 259
type textarea "**********"
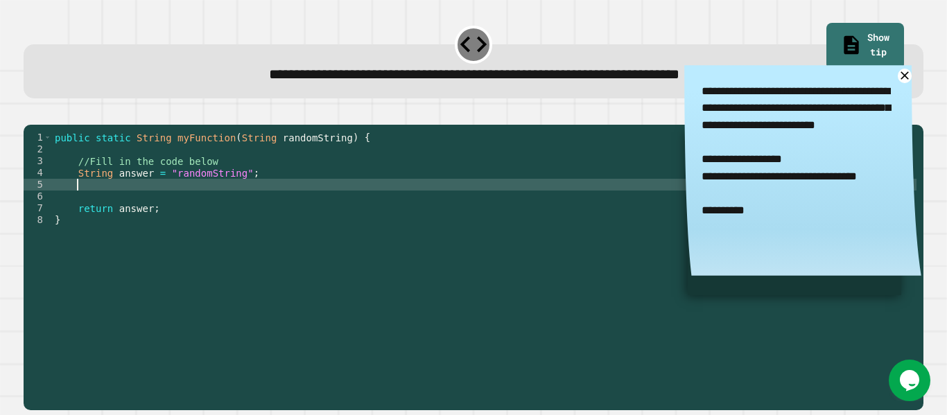
type textarea "*"
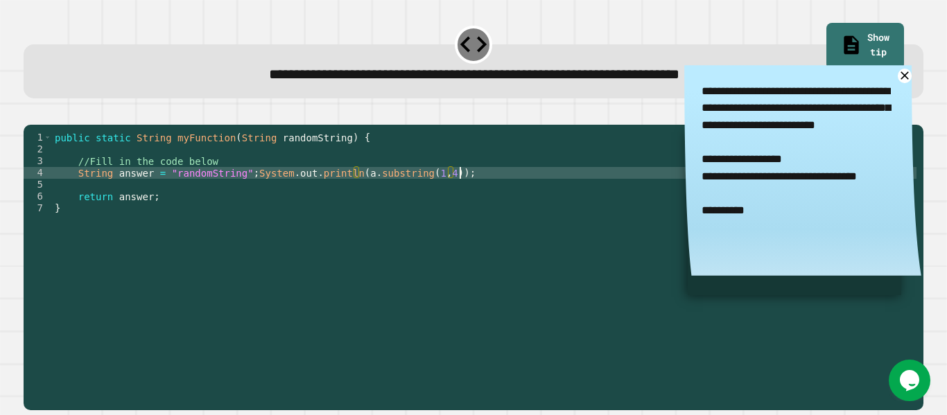
scroll to position [0, 50]
click at [903, 79] on icon at bounding box center [904, 75] width 17 height 17
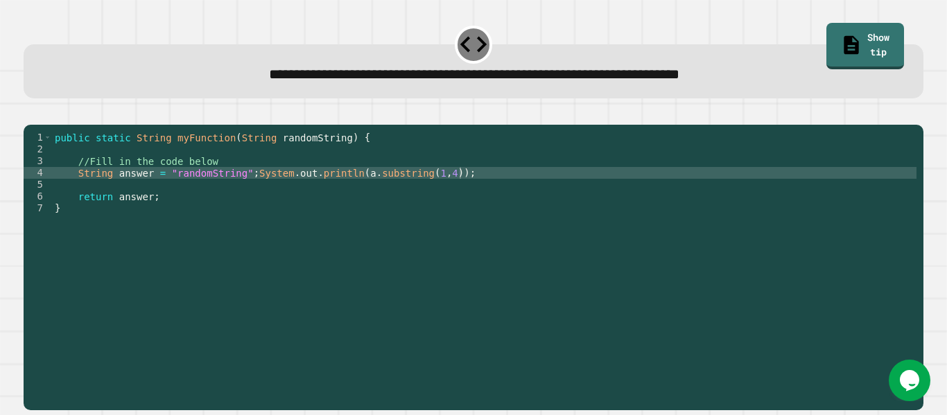
click at [31, 114] on button "button" at bounding box center [31, 114] width 0 height 0
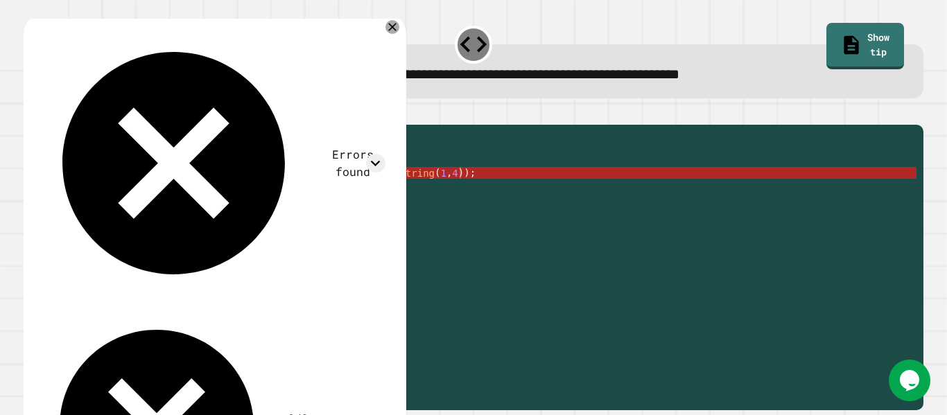
click at [251, 189] on div "public static String myFunction ( String randomString ) { //Fill in the code be…" at bounding box center [484, 261] width 865 height 259
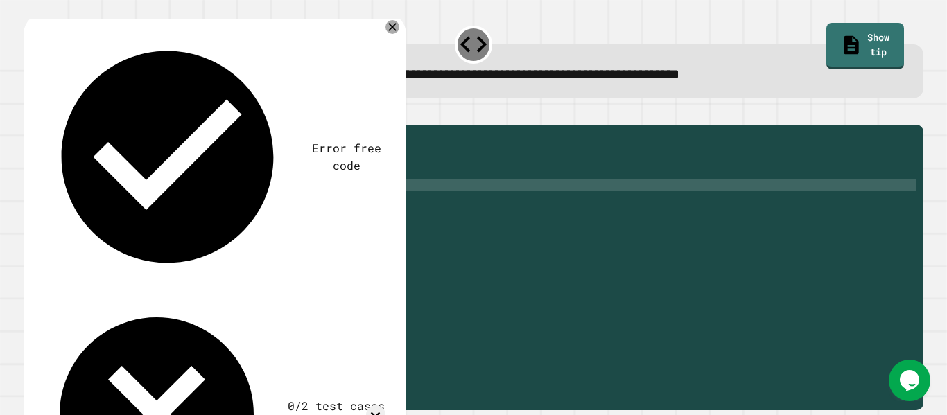
scroll to position [0, 3]
type textarea "**********"
click at [31, 114] on button "button" at bounding box center [31, 114] width 0 height 0
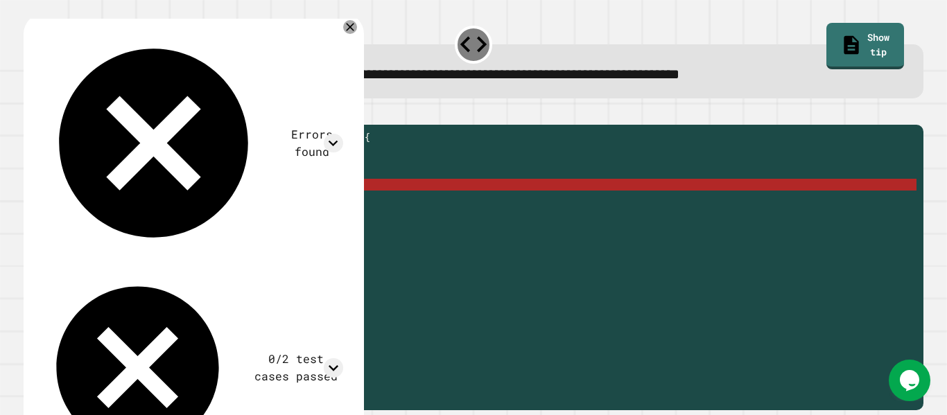
click at [642, 84] on div "**********" at bounding box center [473, 75] width 861 height 22
click at [844, 49] on link "Show tip" at bounding box center [865, 45] width 79 height 49
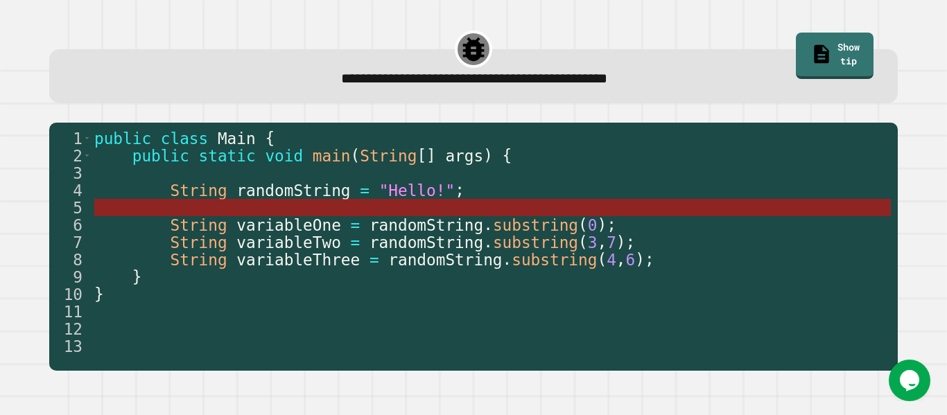
scroll to position [0, 0]
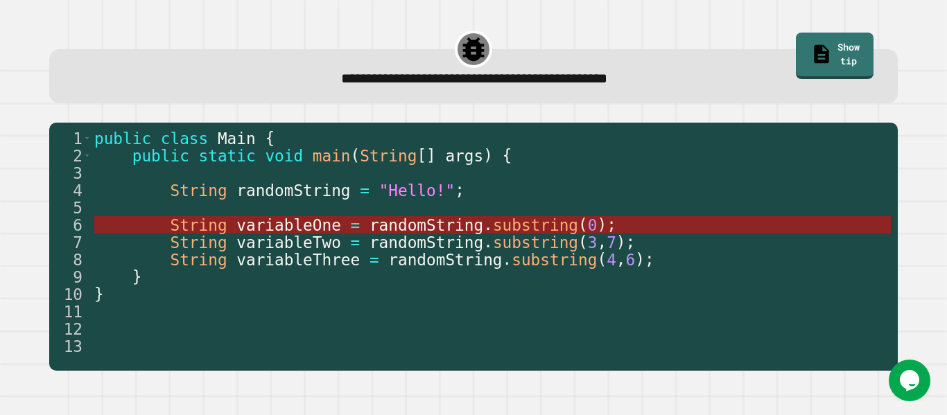
click at [555, 230] on span "substring" at bounding box center [535, 225] width 85 height 18
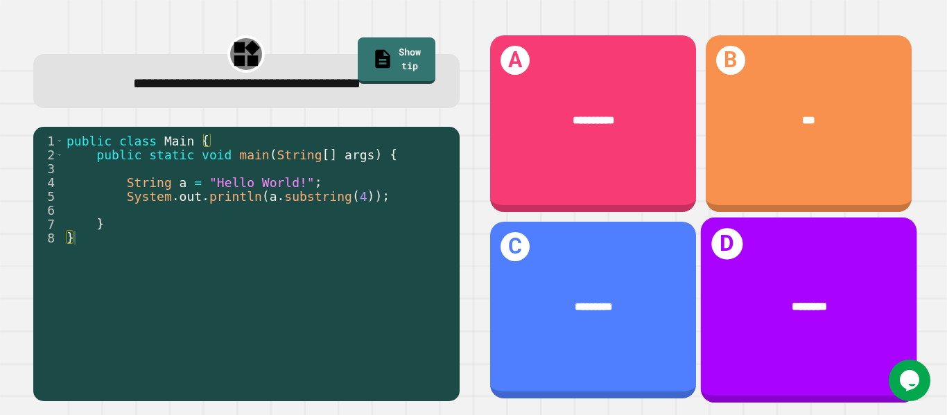
click at [835, 302] on div "********" at bounding box center [809, 307] width 169 height 18
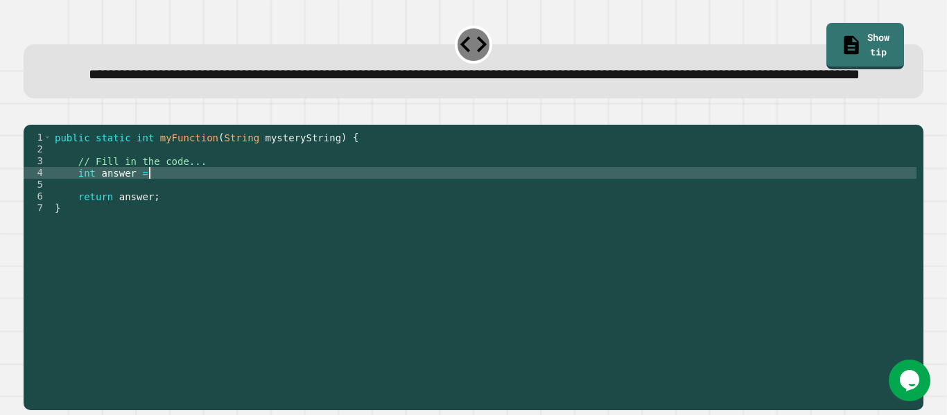
click at [575, 215] on div "public static int myFunction ( String mysteryString ) { // Fill in the code... …" at bounding box center [484, 250] width 865 height 236
type textarea "**********"
click at [827, 53] on link "Show tip" at bounding box center [865, 45] width 77 height 49
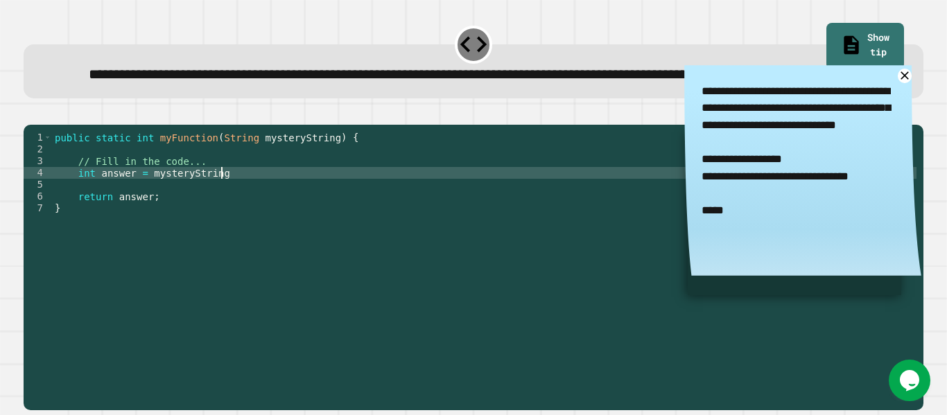
click at [436, 211] on div "public static int myFunction ( String mysteryString ) { // Fill in the code... …" at bounding box center [484, 250] width 865 height 236
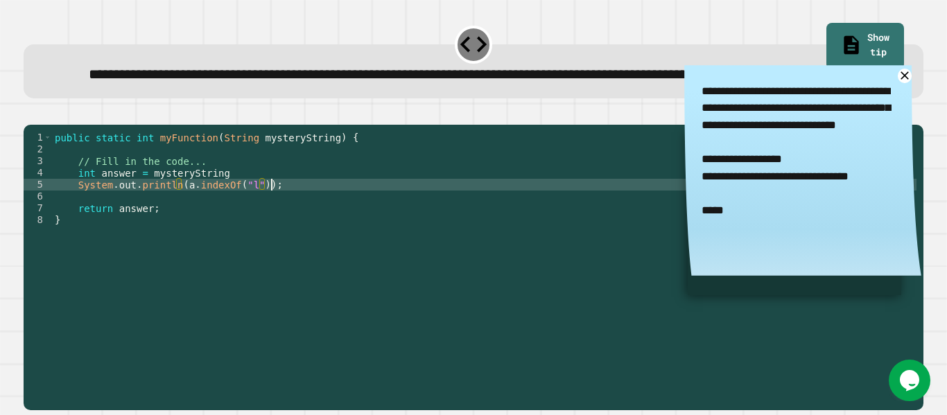
scroll to position [0, 26]
click at [852, 215] on textarea "**********" at bounding box center [803, 159] width 237 height 188
click at [831, 215] on textarea "**********" at bounding box center [803, 159] width 237 height 188
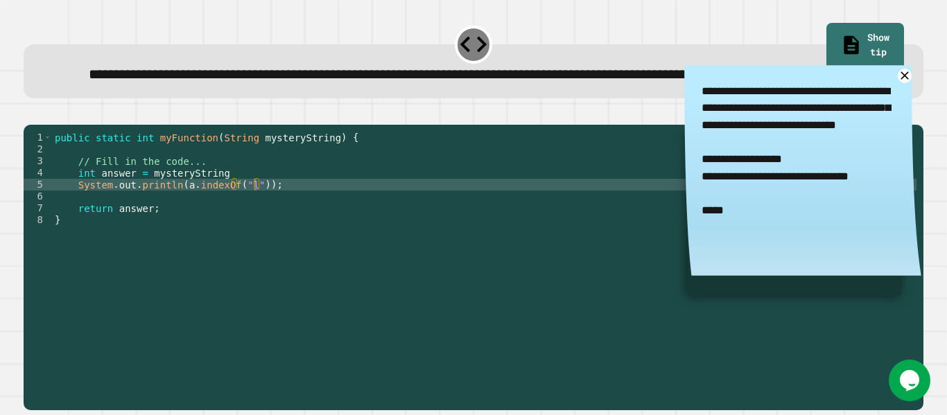
click at [657, 125] on div at bounding box center [474, 116] width 900 height 17
click at [894, 37] on link "Show tip" at bounding box center [866, 44] width 72 height 49
click at [909, 85] on icon at bounding box center [904, 75] width 17 height 17
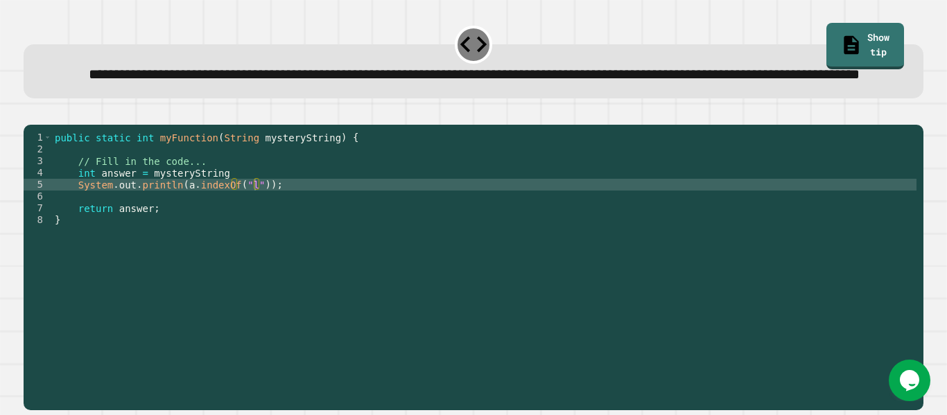
click at [31, 114] on button "button" at bounding box center [31, 114] width 0 height 0
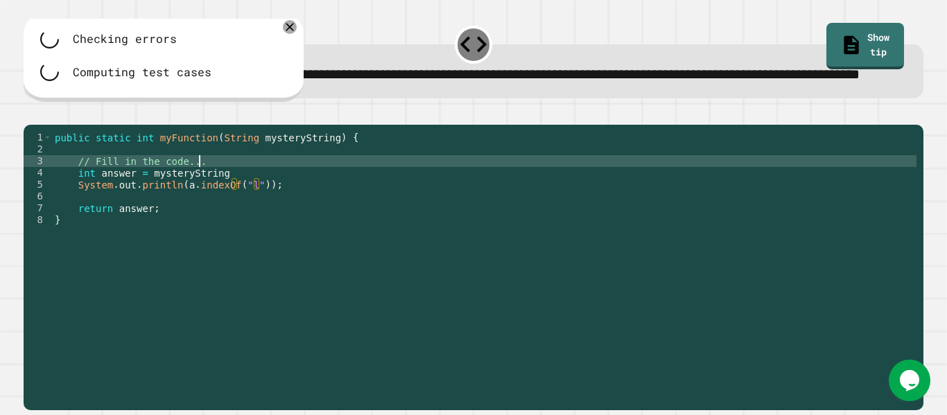
click at [280, 207] on div "public static int myFunction ( String mysteryString ) { // Fill in the code... …" at bounding box center [484, 250] width 865 height 236
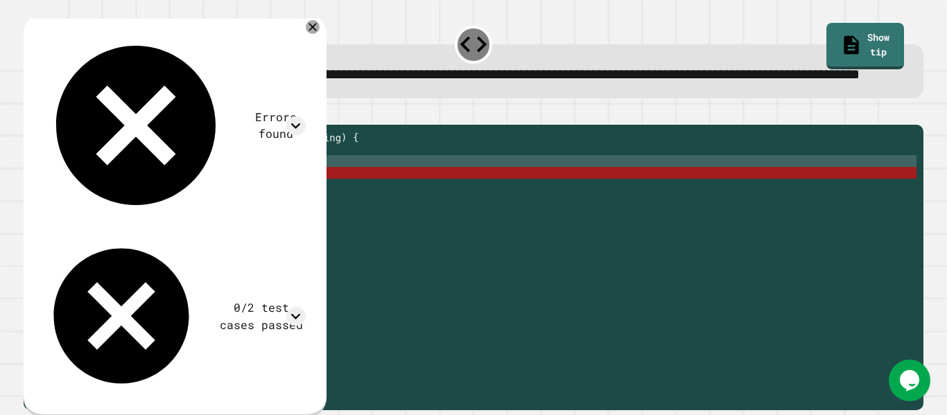
click at [281, 210] on div "public static int myFunction ( String mysteryString ) { // Fill in the code... …" at bounding box center [484, 250] width 865 height 236
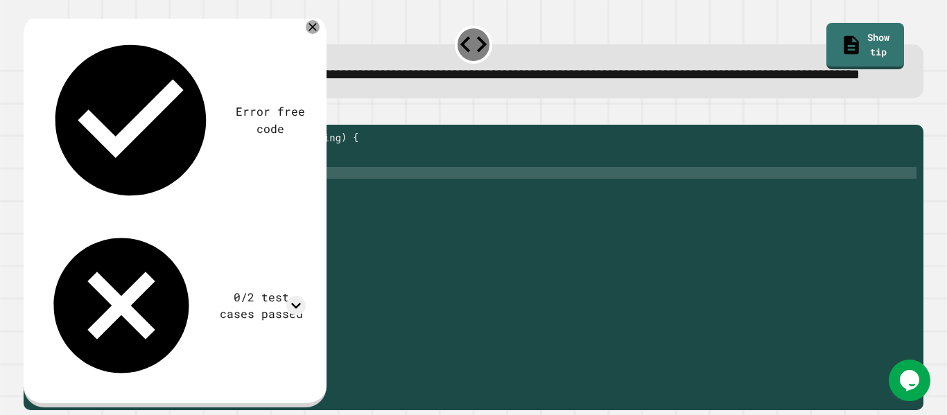
scroll to position [0, 21]
click at [42, 127] on icon "button" at bounding box center [40, 122] width 8 height 10
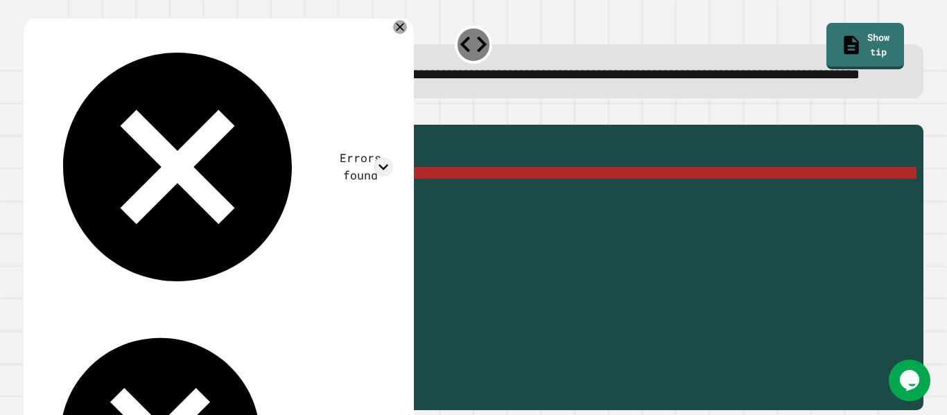
click at [42, 127] on icon "button" at bounding box center [40, 122] width 8 height 10
click at [356, 214] on div "public static int myFunction ( String mysteryString ) { // Fill in the code... …" at bounding box center [484, 250] width 865 height 236
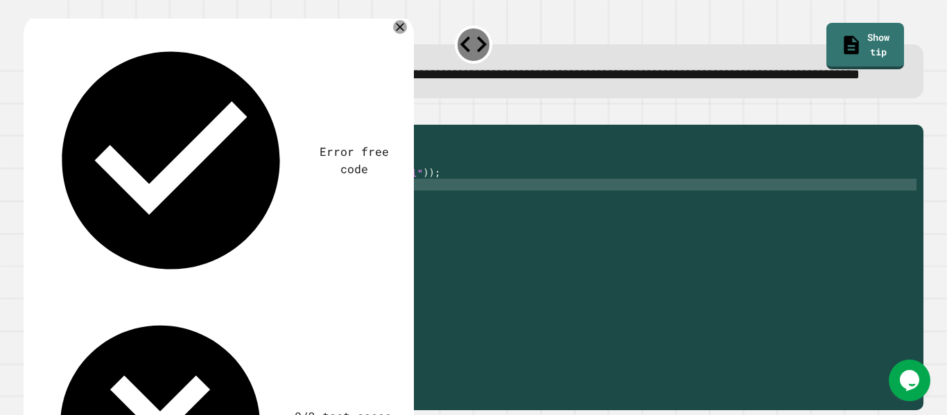
click at [228, 211] on div "public static int myFunction ( String mysteryString ) { // Fill in the code... …" at bounding box center [484, 250] width 865 height 236
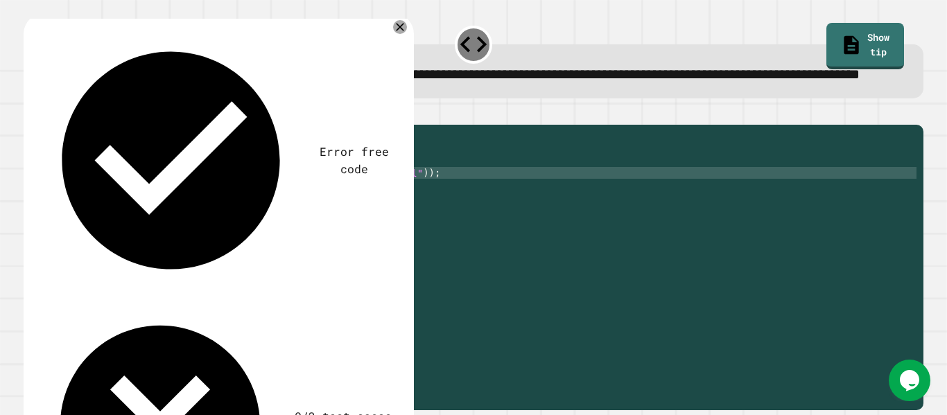
scroll to position [0, 23]
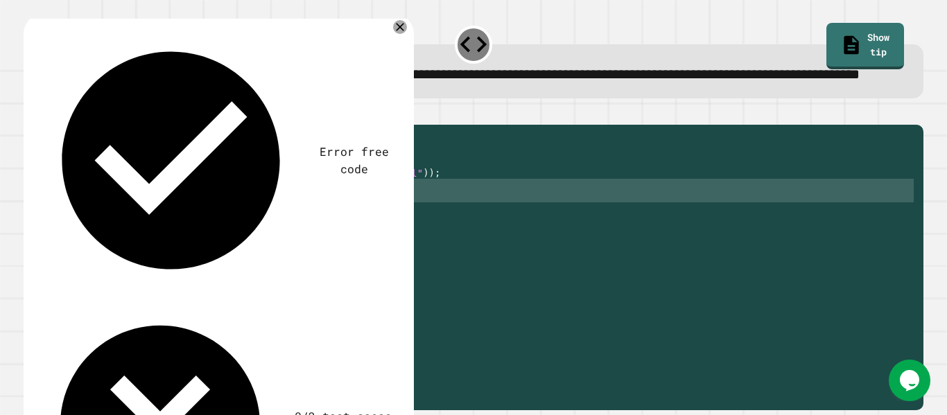
drag, startPoint x: 289, startPoint y: 246, endPoint x: 65, endPoint y: 232, distance: 223.8
click at [65, 232] on div "public static int myFunction ( String mysteryString ) { // Fill in the code... …" at bounding box center [484, 250] width 865 height 236
type textarea "**********"
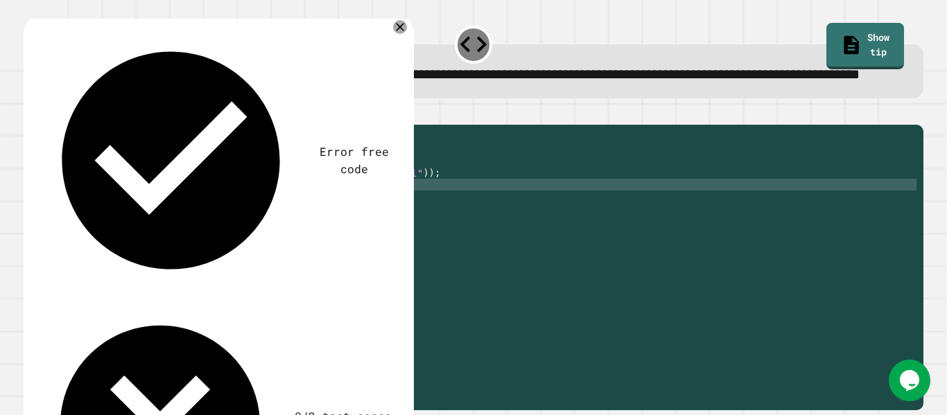
scroll to position [0, 0]
click at [31, 114] on button "button" at bounding box center [31, 114] width 0 height 0
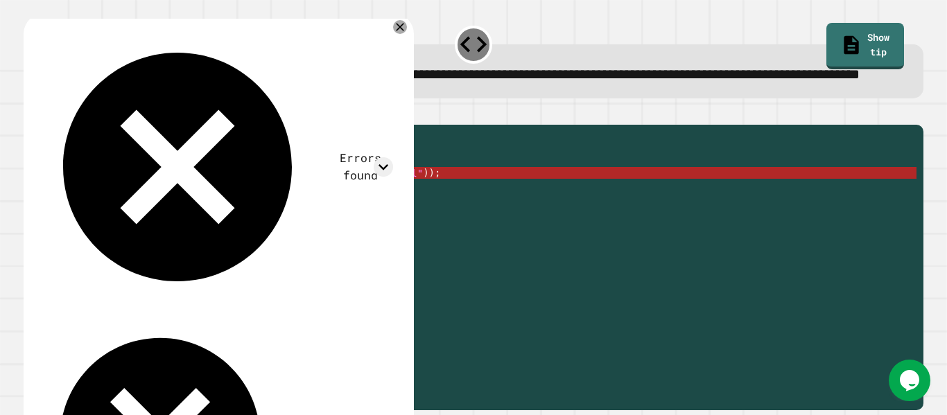
click at [223, 216] on div "public static int myFunction ( String mysteryString ) { // Fill in the code... …" at bounding box center [484, 250] width 865 height 236
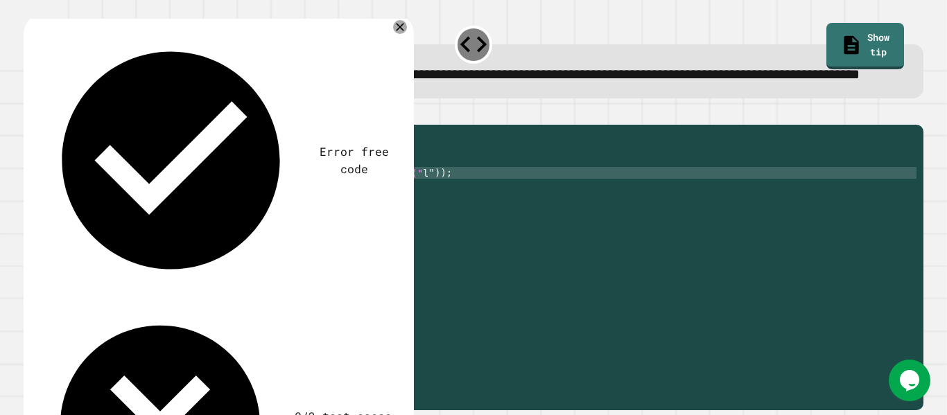
scroll to position [0, 13]
click at [31, 114] on icon "button" at bounding box center [31, 114] width 0 height 0
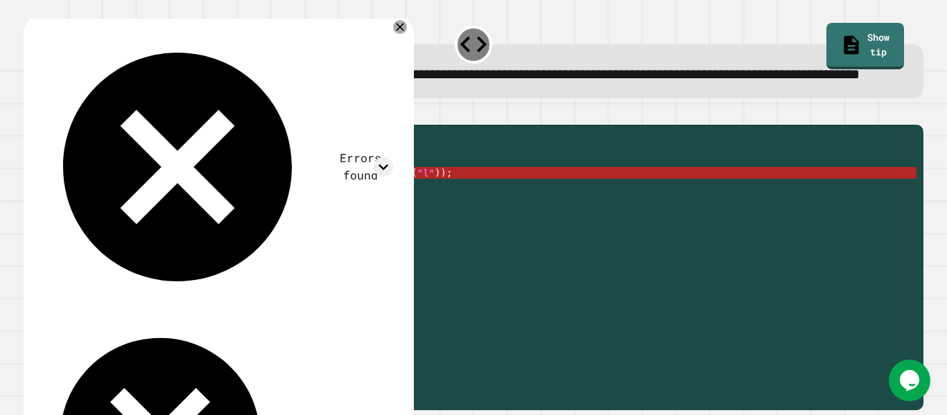
click at [154, 213] on div "public static int myFunction ( String mysteryString ) { // Fill in the code... …" at bounding box center [484, 250] width 865 height 236
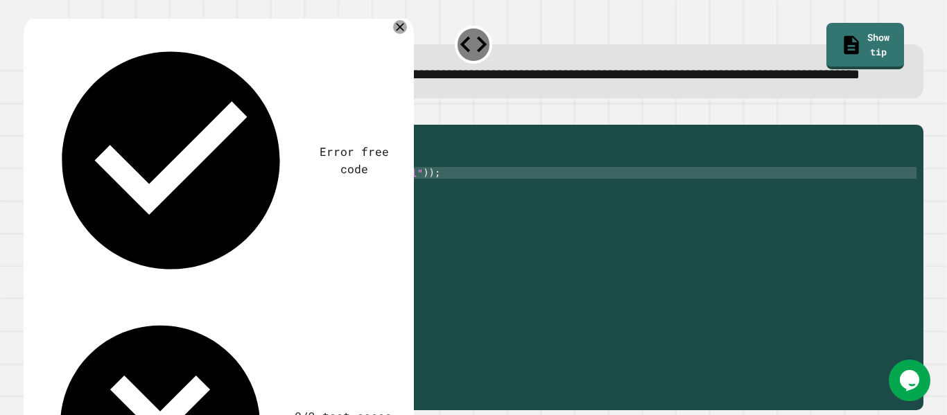
click at [578, 127] on div "**********" at bounding box center [473, 259] width 909 height 312
click at [395, 35] on div at bounding box center [400, 27] width 17 height 17
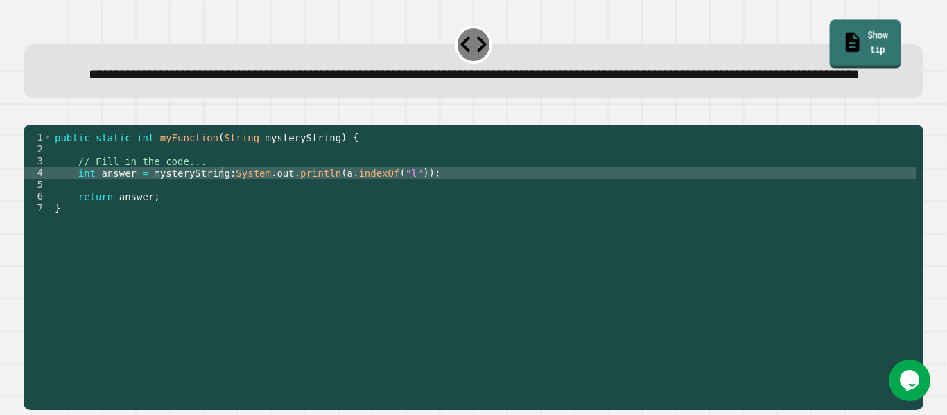
click at [830, 49] on link "Show tip" at bounding box center [865, 44] width 71 height 49
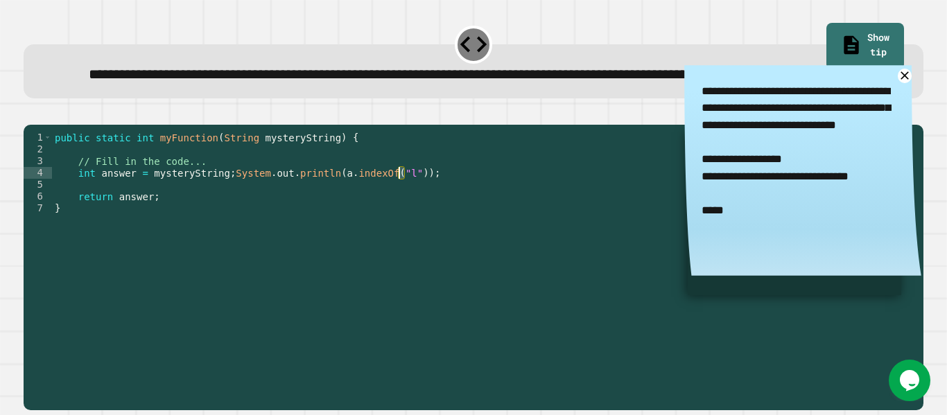
click at [398, 217] on div "public static int myFunction ( String mysteryString ) { // Fill in the code... …" at bounding box center [484, 250] width 865 height 236
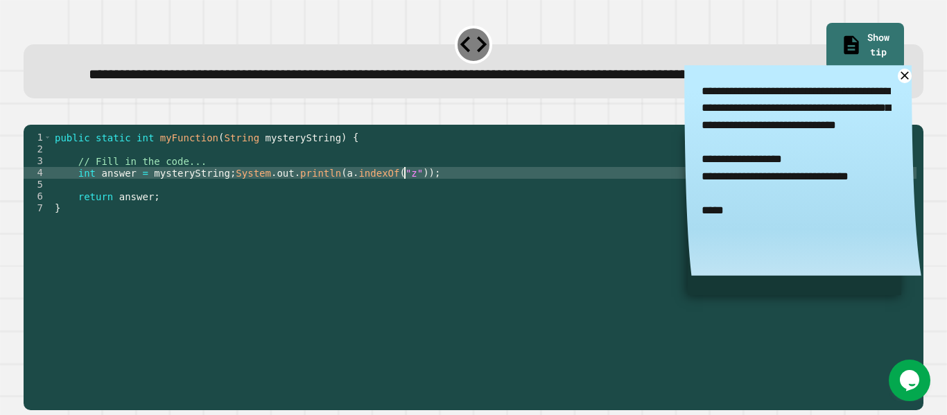
scroll to position [0, 44]
type textarea "**********"
click at [31, 114] on button "button" at bounding box center [31, 114] width 0 height 0
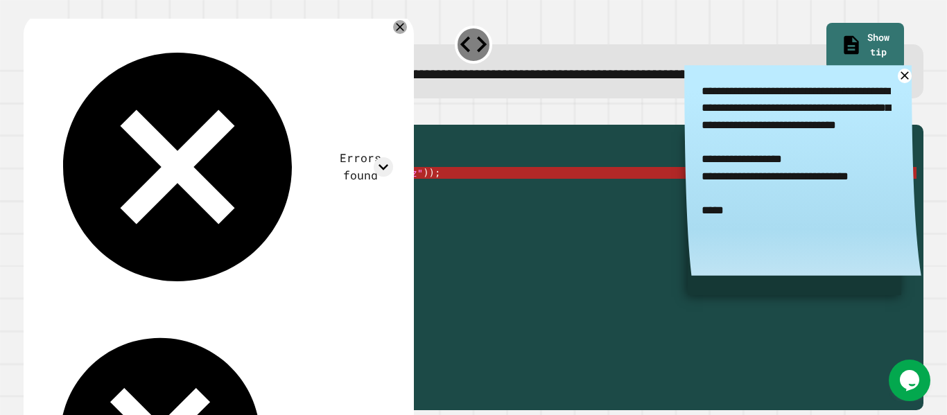
click at [534, 125] on div at bounding box center [474, 116] width 900 height 17
